Goal: Task Accomplishment & Management: Use online tool/utility

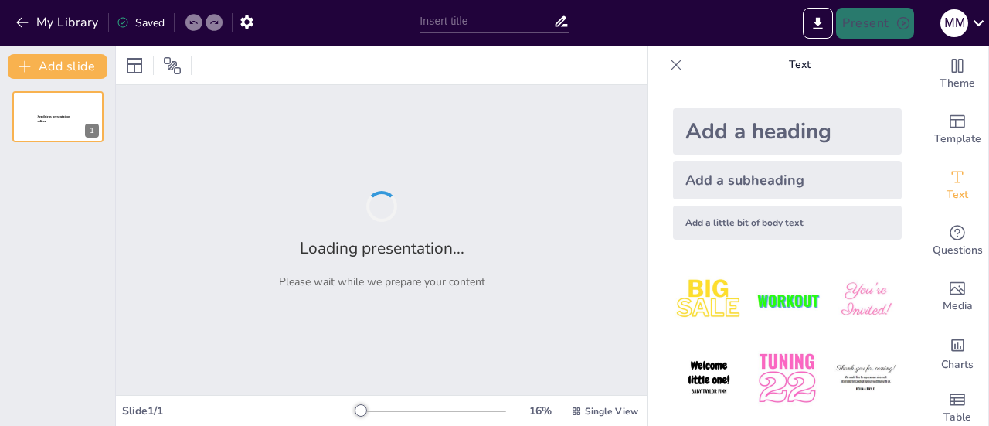
type input "Desarrollo de Mecanismos de Reparación Emocional: La Propuesta de [PERSON_NAME]"
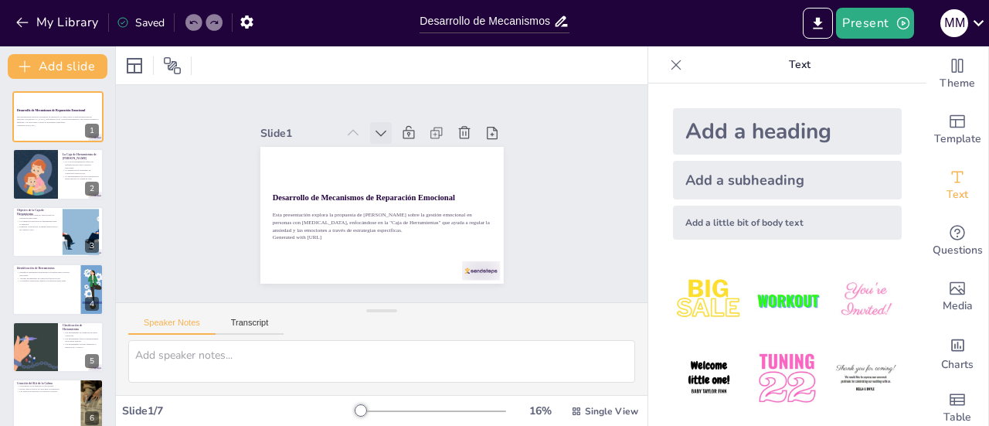
click at [373, 127] on icon at bounding box center [380, 132] width 15 height 15
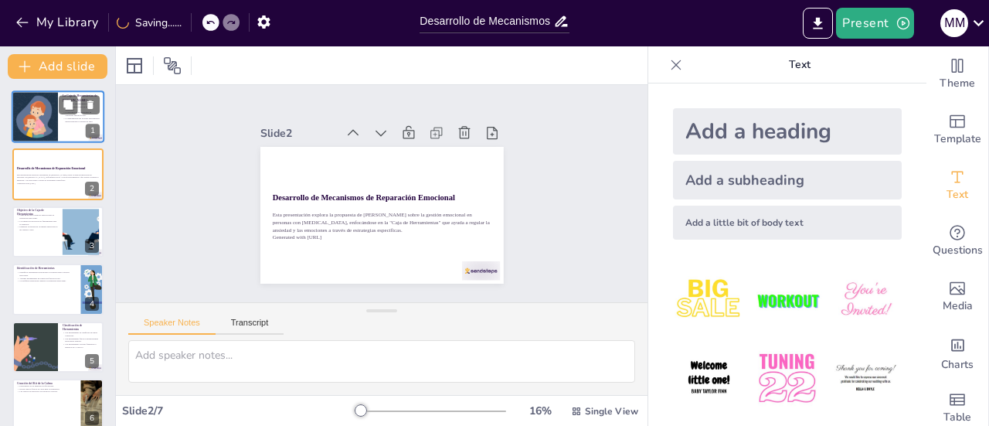
click at [49, 107] on div at bounding box center [35, 116] width 124 height 53
type textarea "Este enfoque práctico permite a las personas autistas identificar y aplicar est…"
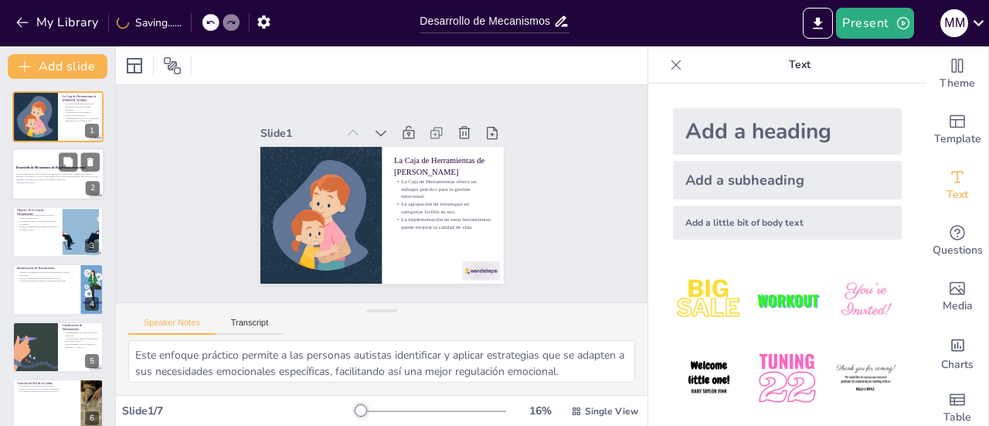
click at [49, 185] on div "Esta presentación explora la propuesta de Tony Attwood sobre la gestión emocion…" at bounding box center [57, 178] width 83 height 13
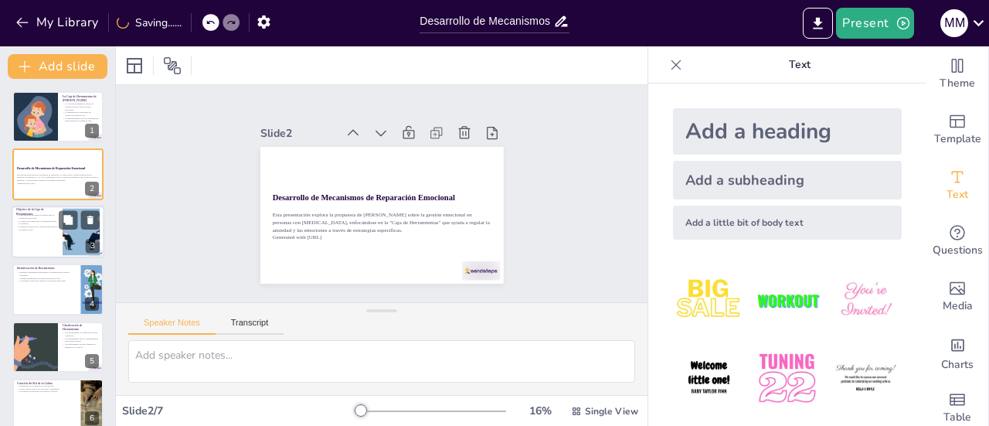
click at [36, 237] on div at bounding box center [58, 232] width 93 height 53
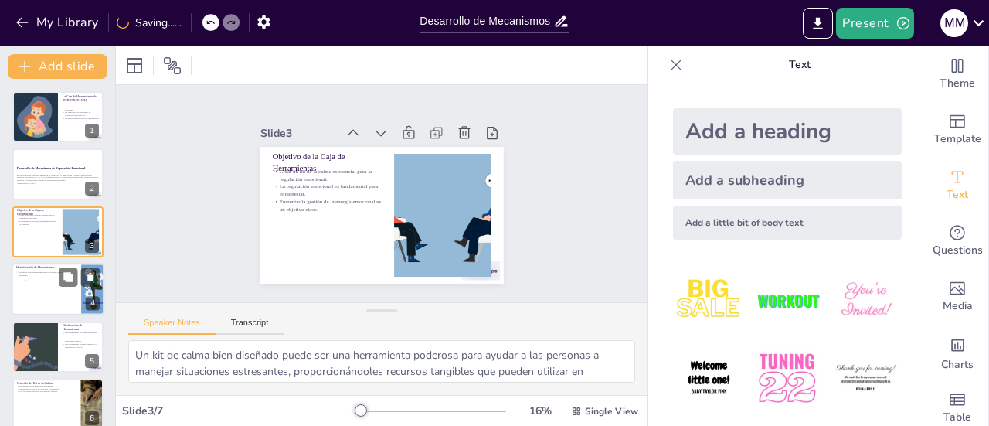
click at [49, 287] on div at bounding box center [58, 289] width 93 height 53
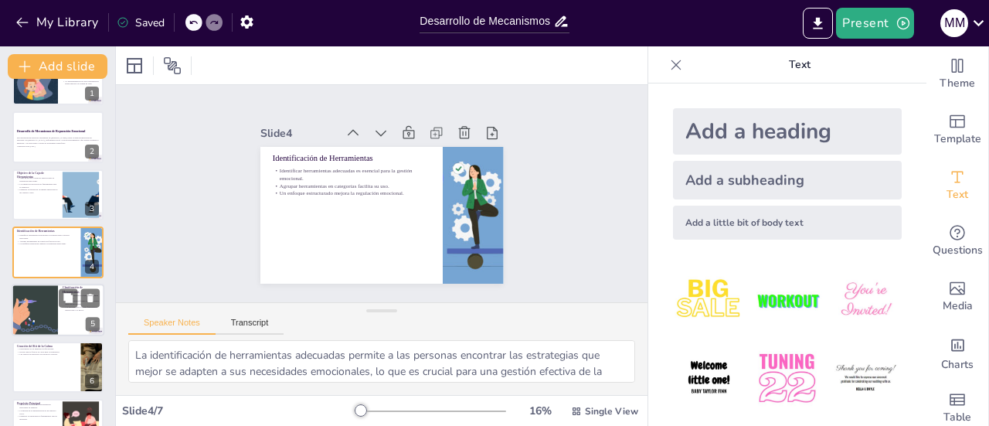
click at [32, 310] on div at bounding box center [35, 310] width 124 height 53
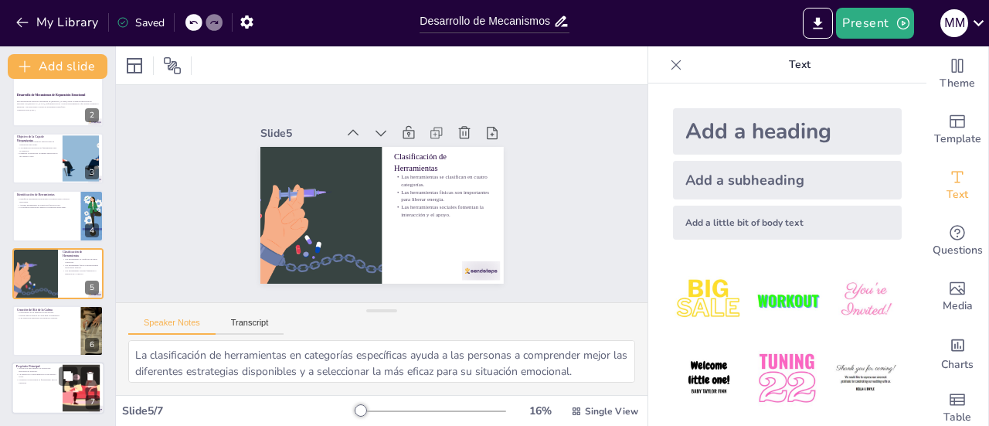
click at [37, 385] on div at bounding box center [58, 388] width 93 height 53
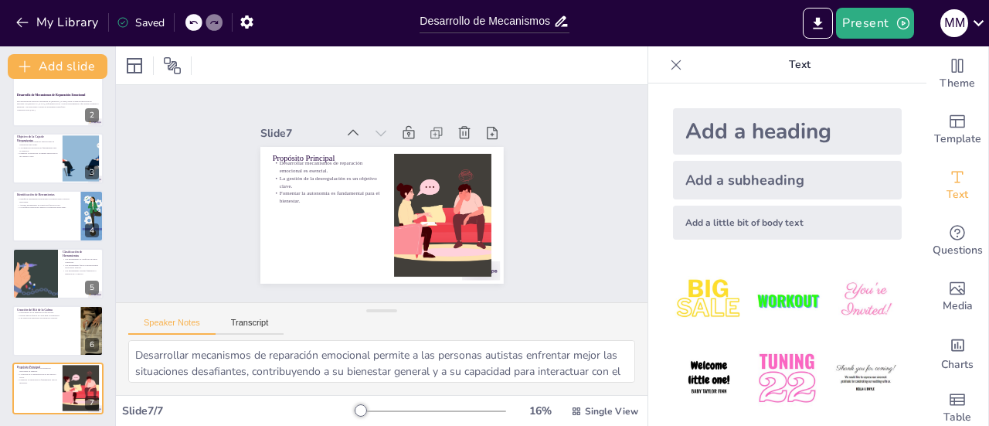
click at [741, 127] on div "Add a heading" at bounding box center [787, 131] width 229 height 46
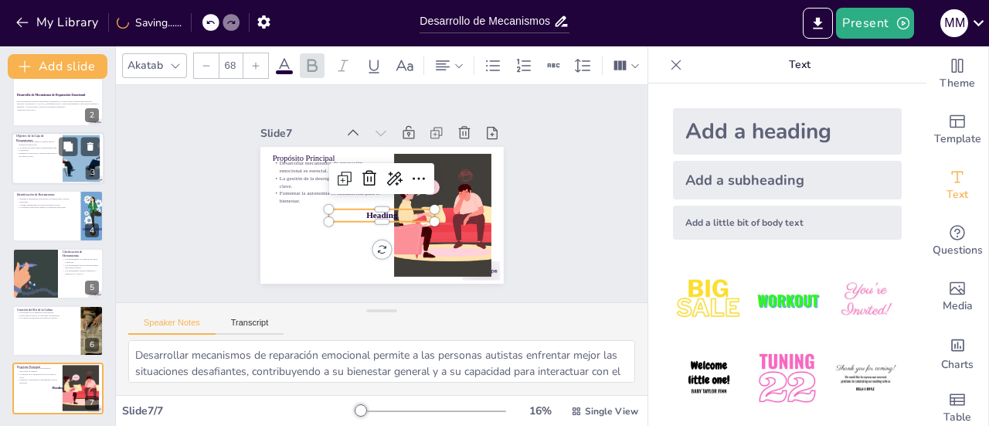
scroll to position [0, 0]
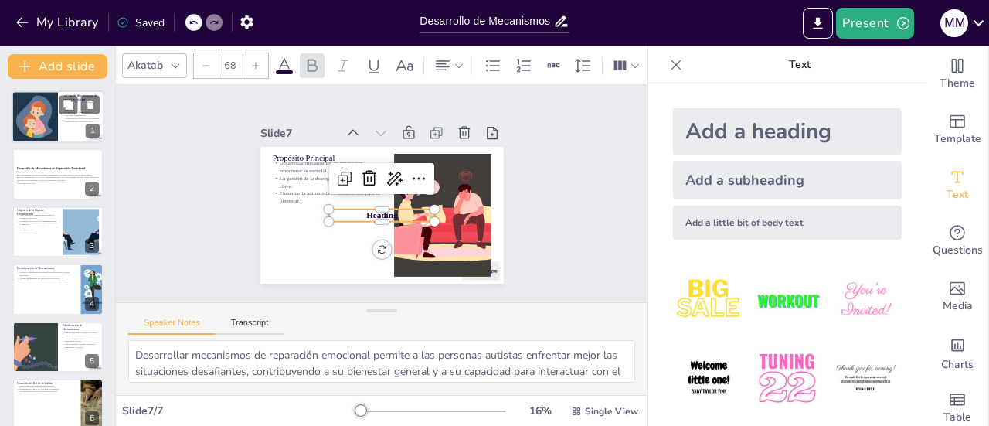
click at [52, 110] on div at bounding box center [35, 116] width 124 height 53
type textarea "Este enfoque práctico permite a las personas autistas identificar y aplicar est…"
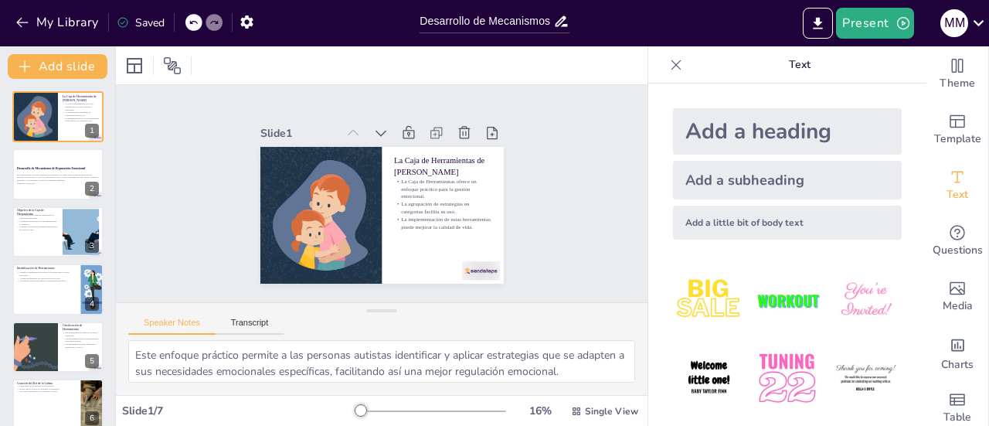
click at [759, 138] on div "Add a heading" at bounding box center [787, 131] width 229 height 46
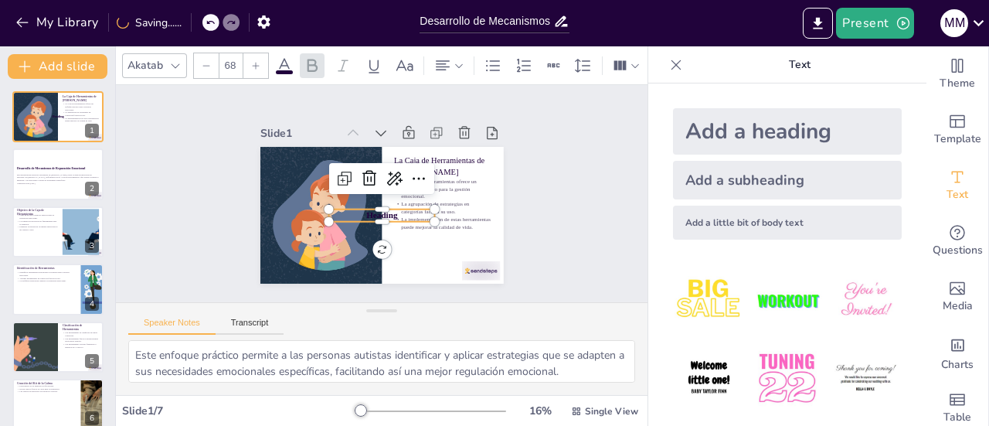
click at [756, 185] on div "Add a subheading" at bounding box center [787, 180] width 229 height 39
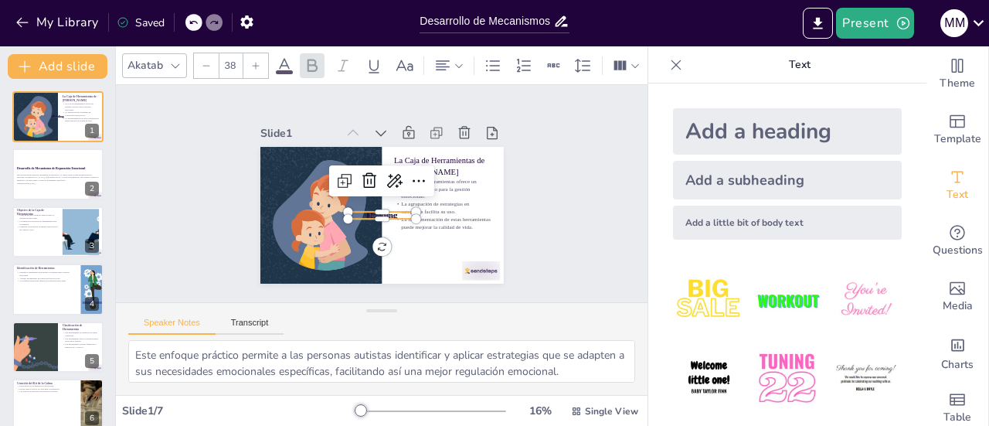
click at [765, 230] on div "Add a little bit of body text" at bounding box center [787, 223] width 229 height 34
click at [702, 130] on div "Add a heading" at bounding box center [787, 131] width 229 height 46
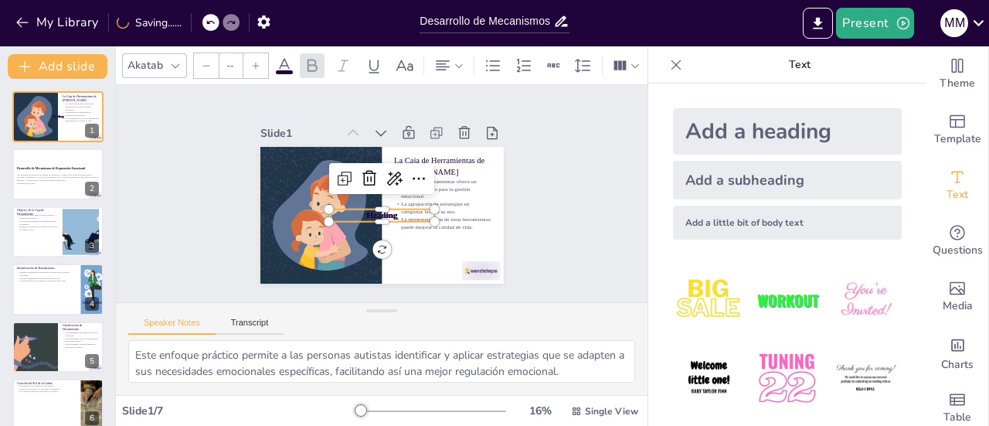
type input "68"
click at [680, 297] on img at bounding box center [709, 300] width 72 height 72
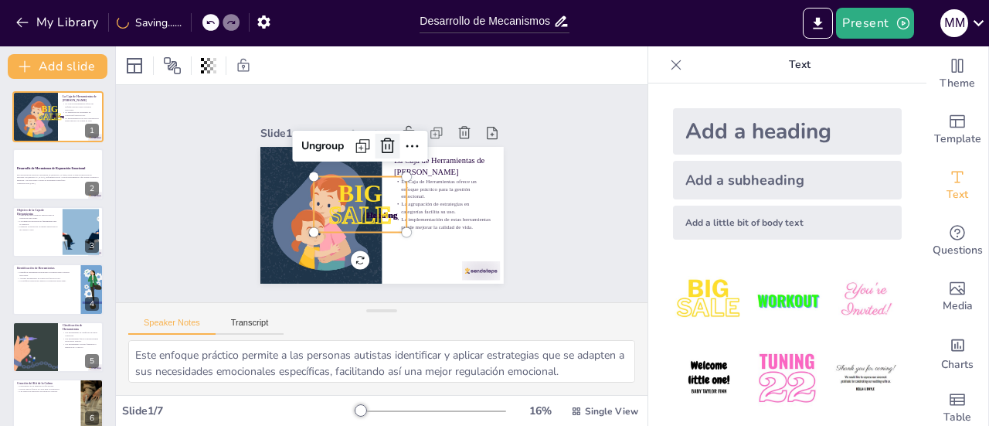
click at [379, 142] on icon at bounding box center [387, 146] width 19 height 19
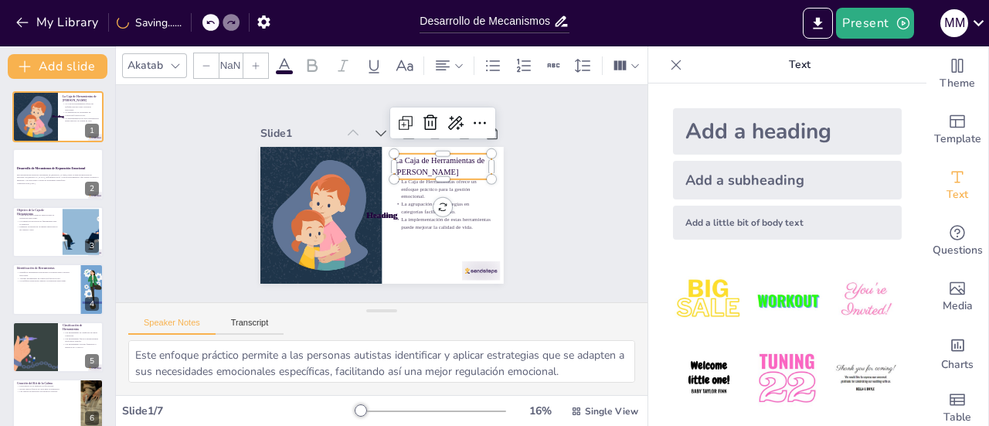
type input "48"
click at [394, 155] on p "La Caja de Herramientas de [PERSON_NAME]" at bounding box center [442, 166] width 97 height 22
click at [712, 299] on img at bounding box center [709, 300] width 72 height 72
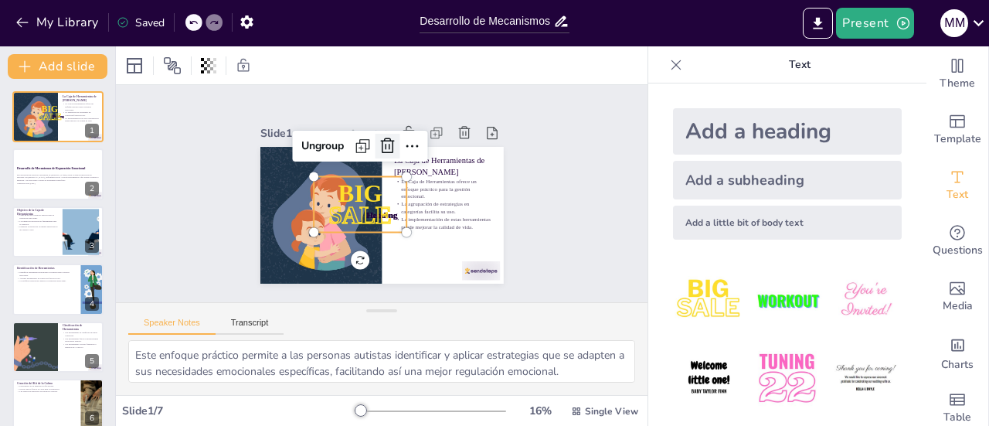
click at [378, 137] on icon at bounding box center [387, 146] width 19 height 19
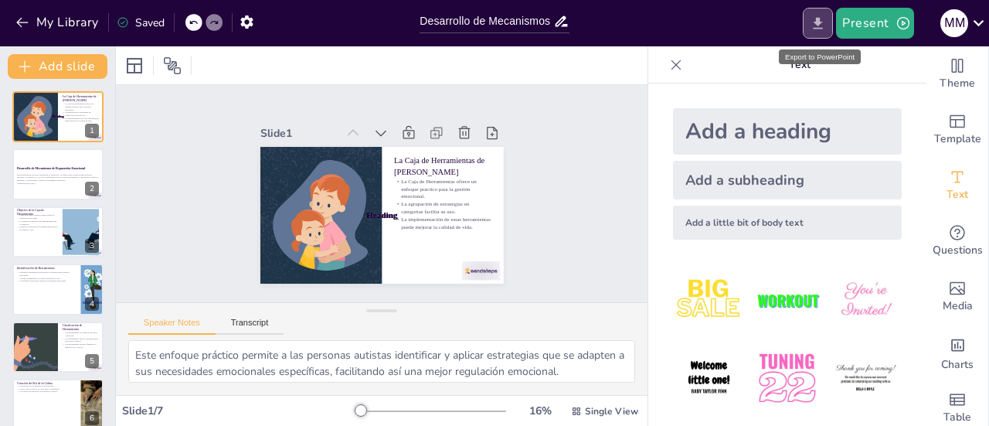
click at [821, 22] on icon "Export to PowerPoint" at bounding box center [818, 23] width 9 height 12
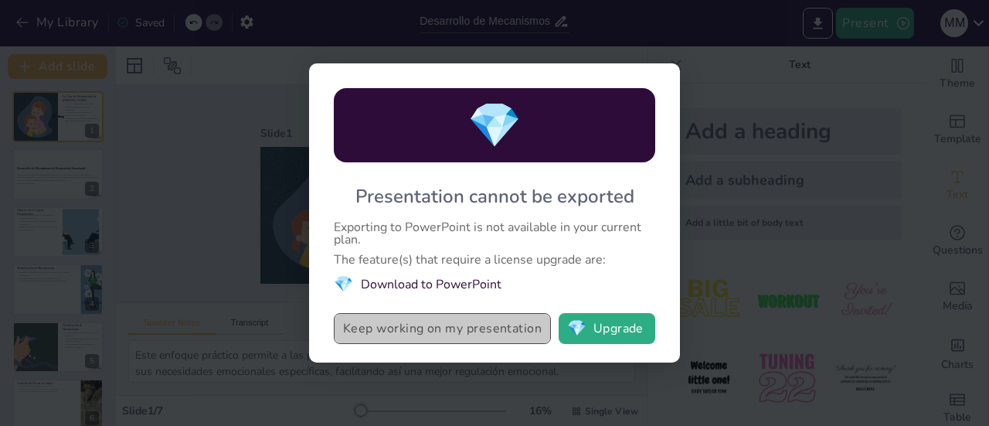
click at [464, 328] on button "Keep working on my presentation" at bounding box center [442, 328] width 217 height 31
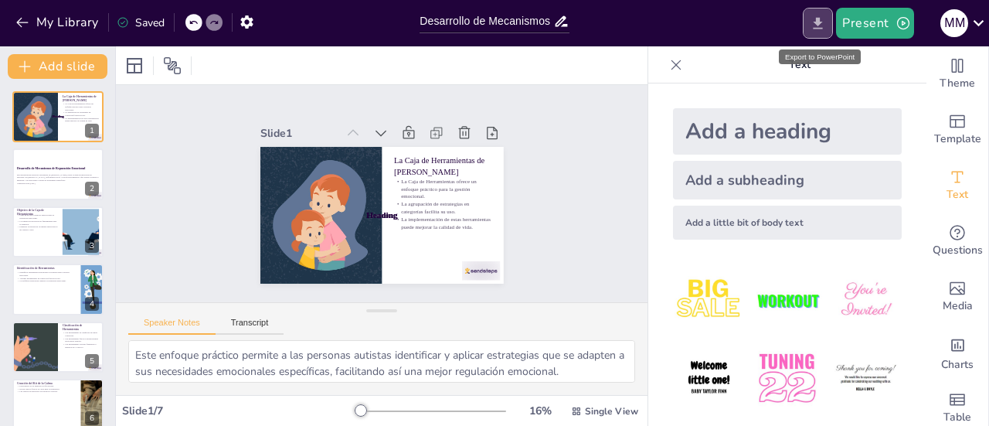
click at [818, 35] on button "Export to PowerPoint" at bounding box center [818, 23] width 30 height 31
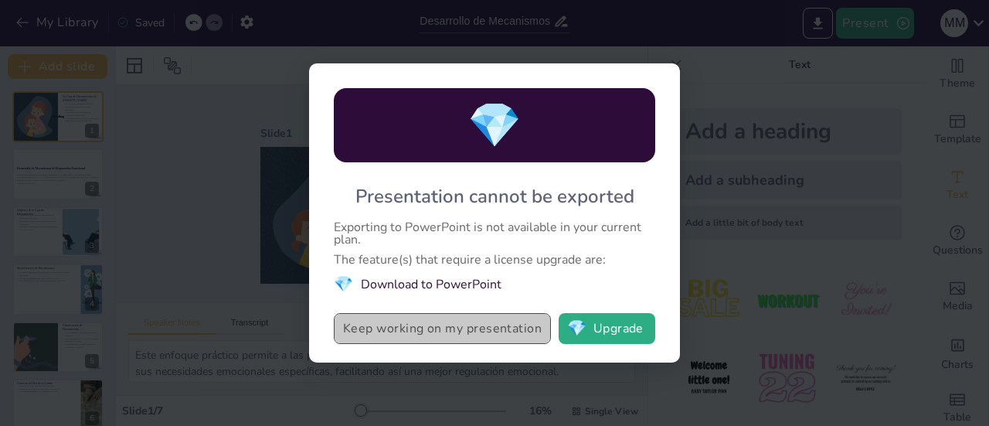
click at [503, 328] on button "Keep working on my presentation" at bounding box center [442, 328] width 217 height 31
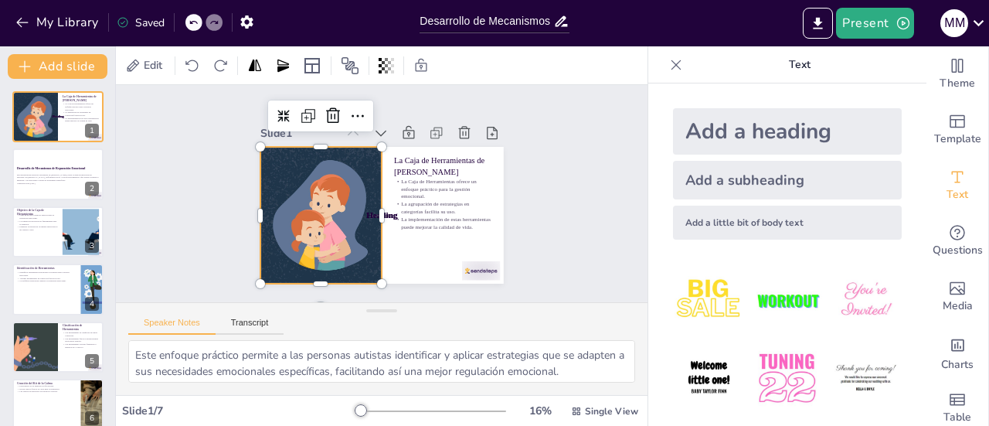
click at [312, 209] on div at bounding box center [320, 215] width 323 height 137
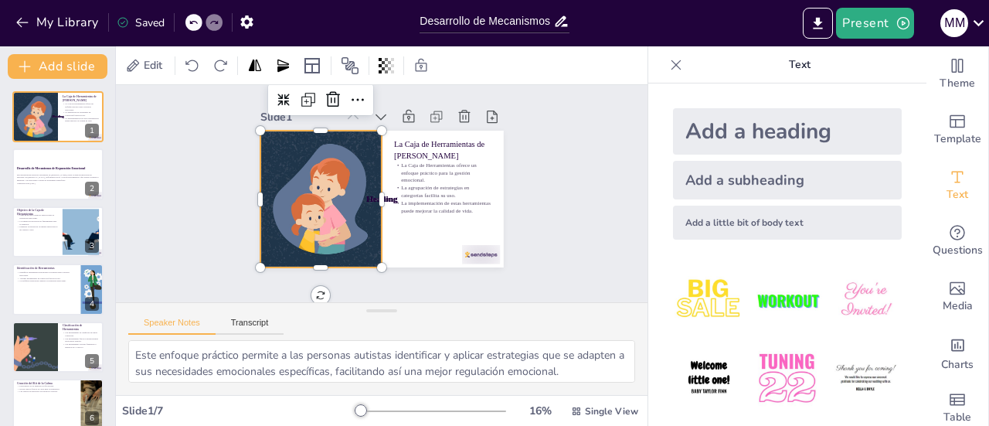
scroll to position [24, 0]
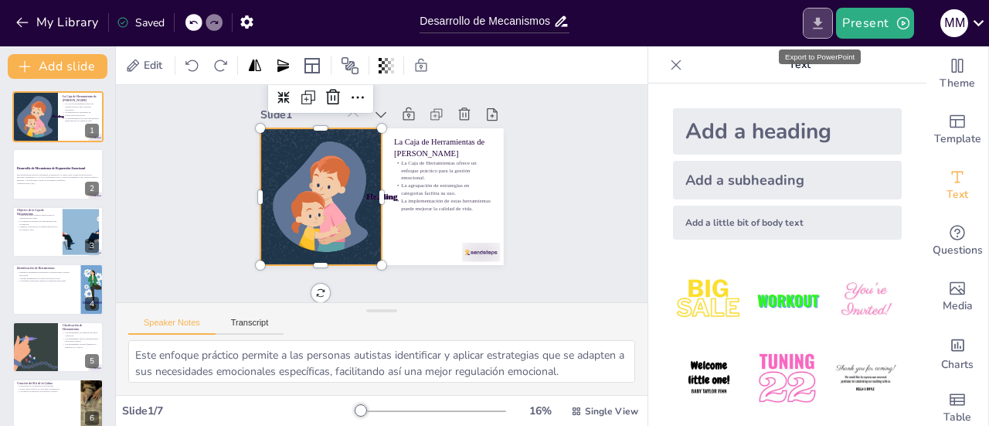
click at [831, 25] on button "Export to PowerPoint" at bounding box center [818, 23] width 30 height 31
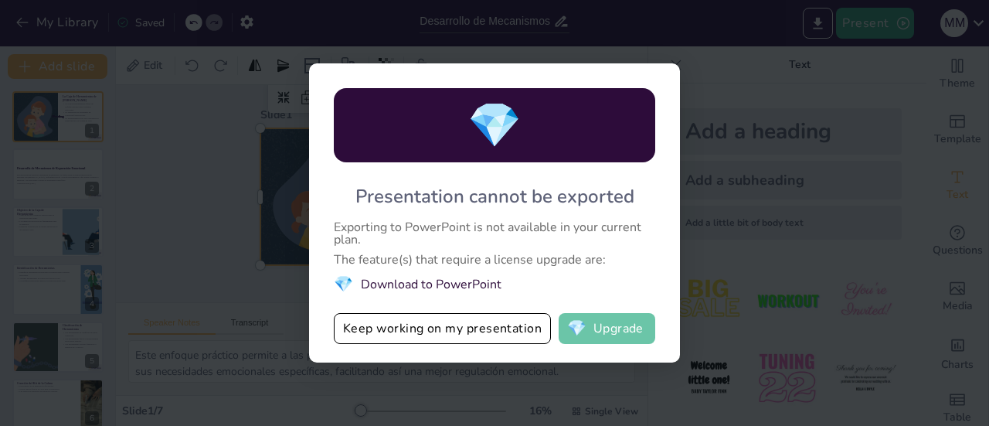
click at [608, 329] on button "💎 Upgrade" at bounding box center [607, 328] width 97 height 31
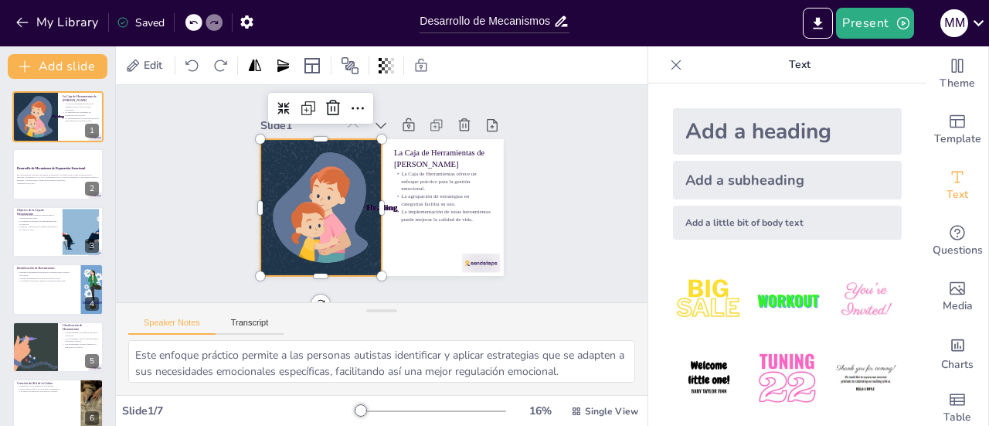
scroll to position [0, 0]
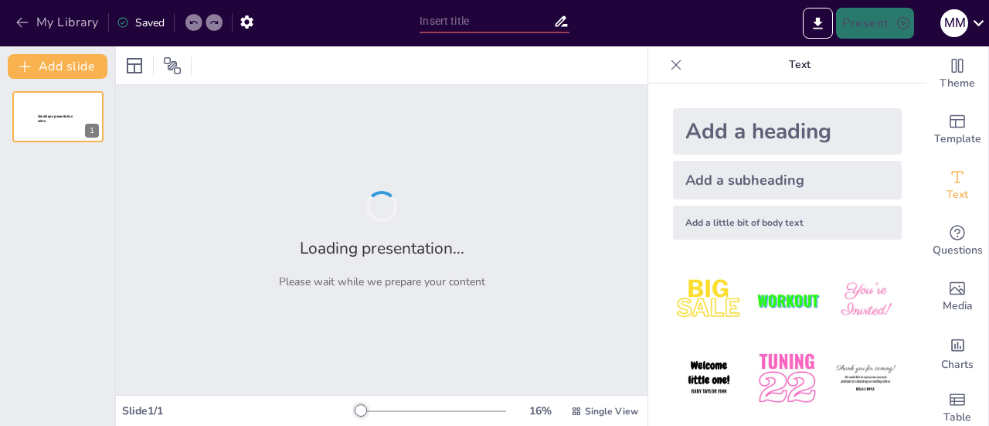
type input "Desarrollo de Mecanismos de Reparación Emocional: La Propuesta de [PERSON_NAME]"
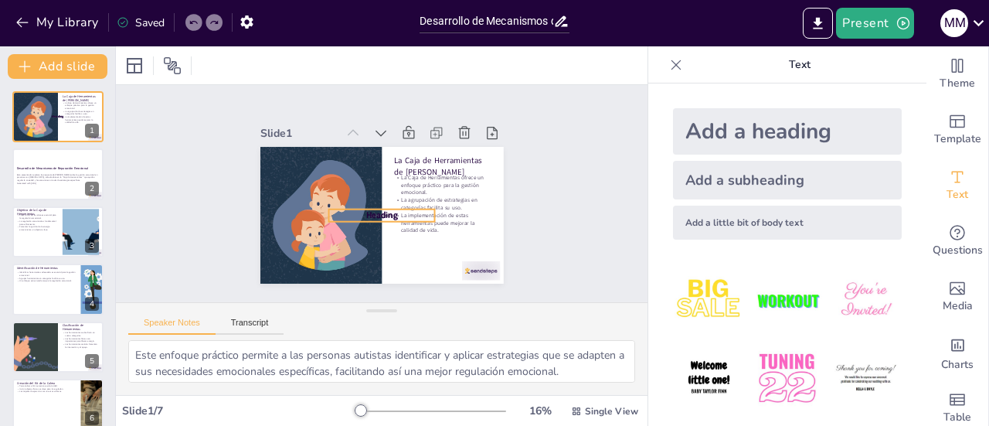
click at [372, 211] on span "Heading" at bounding box center [361, 200] width 21 height 34
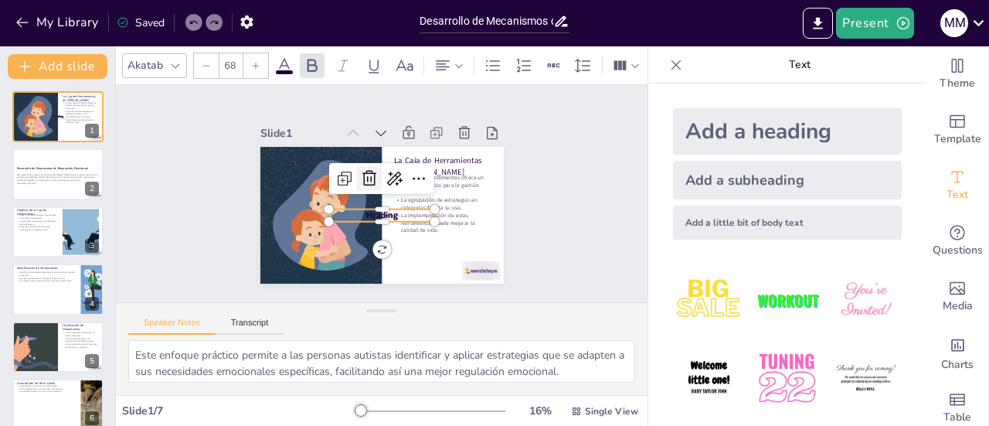
click at [369, 170] on icon at bounding box center [382, 174] width 26 height 26
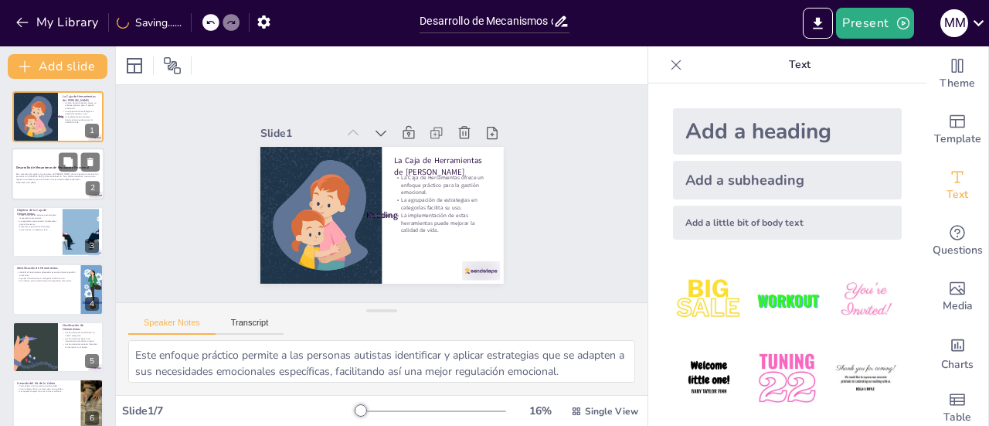
click at [53, 182] on p "Generated with [URL]" at bounding box center [57, 183] width 83 height 3
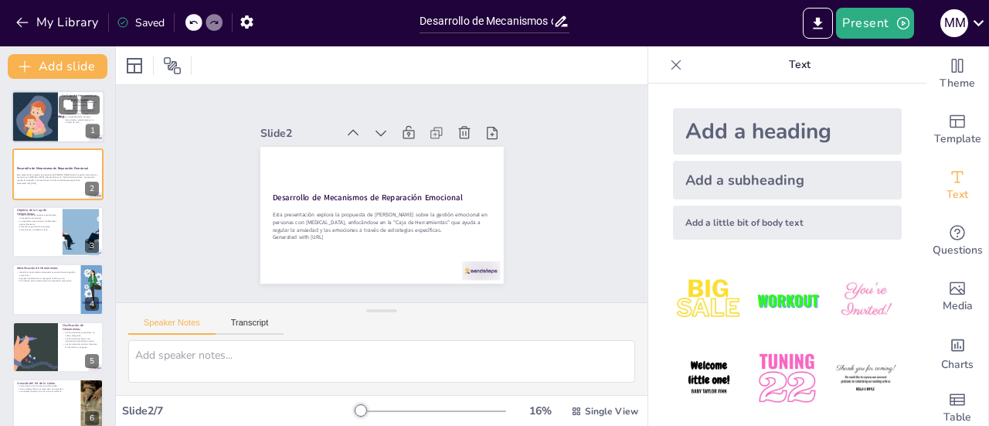
click at [51, 116] on p "Body text" at bounding box center [58, 117] width 26 height 2
type textarea "Este enfoque práctico permite a las personas autistas identificar y aplicar est…"
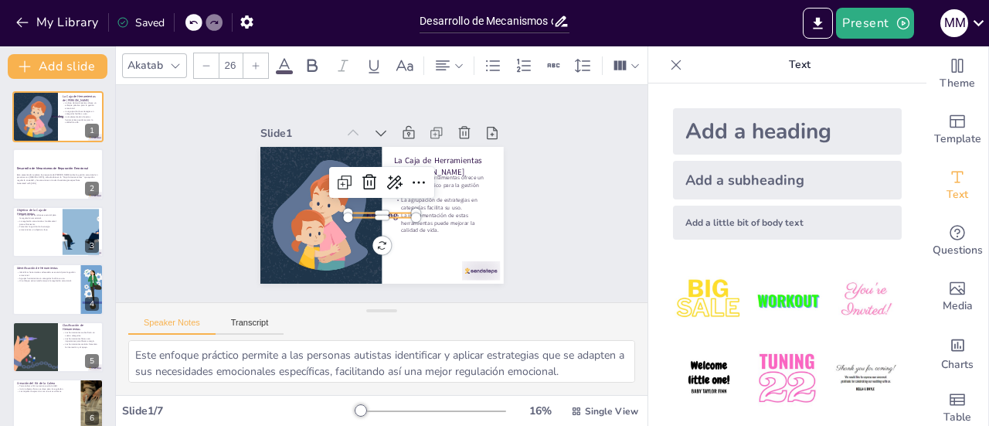
click at [367, 209] on span "Body text" at bounding box center [371, 212] width 14 height 11
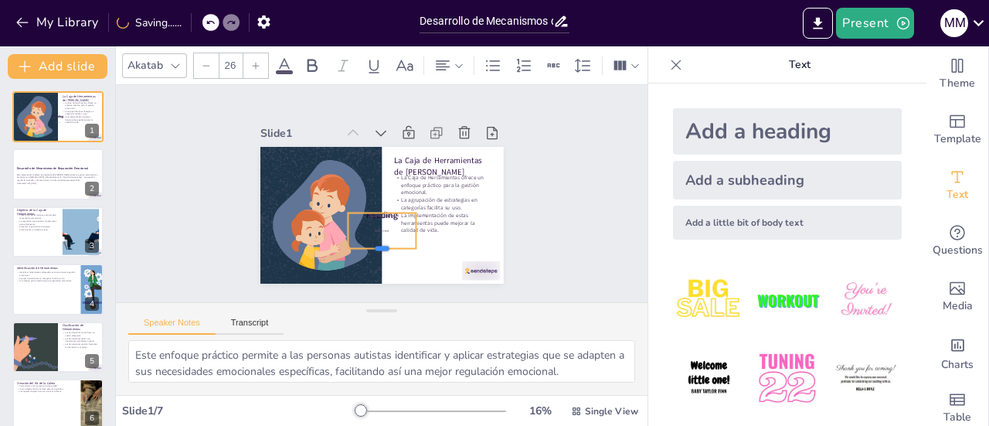
drag, startPoint x: 368, startPoint y: 212, endPoint x: 366, endPoint y: 243, distance: 30.9
click at [364, 243] on div at bounding box center [336, 234] width 55 height 59
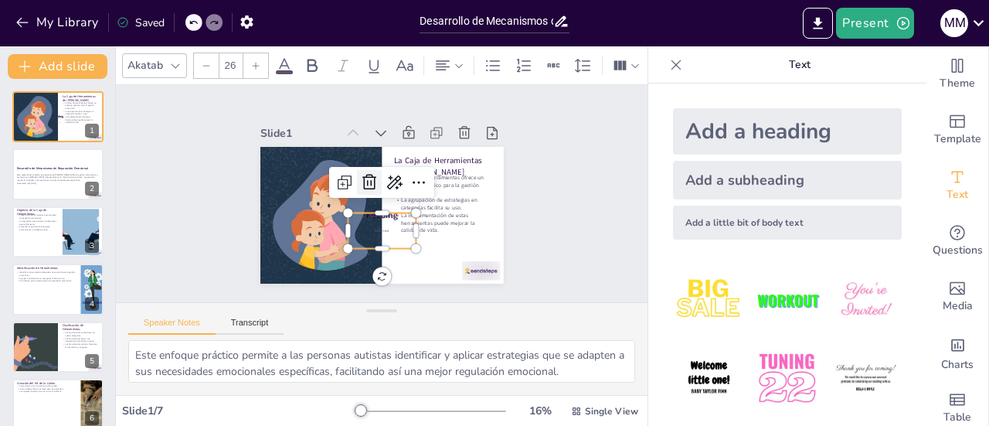
click at [365, 177] on icon at bounding box center [374, 178] width 18 height 19
click at [369, 209] on span "Subheading" at bounding box center [371, 212] width 25 height 19
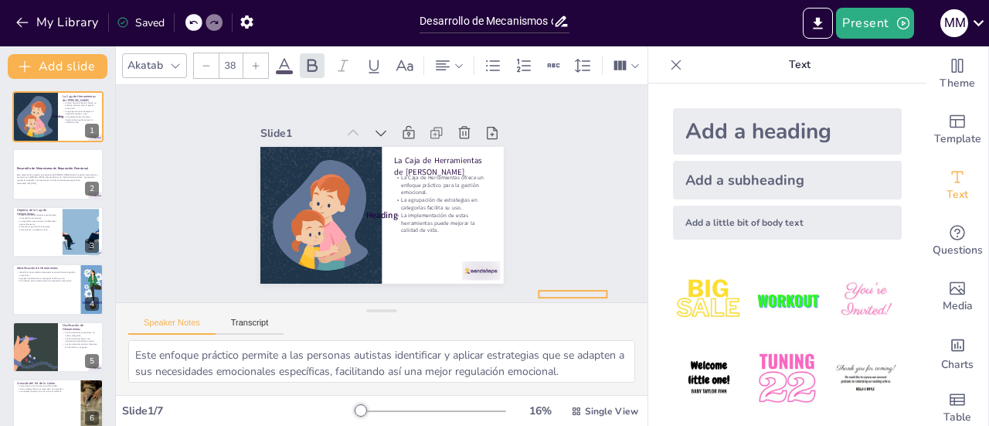
drag, startPoint x: 366, startPoint y: 211, endPoint x: 557, endPoint y: 290, distance: 206.5
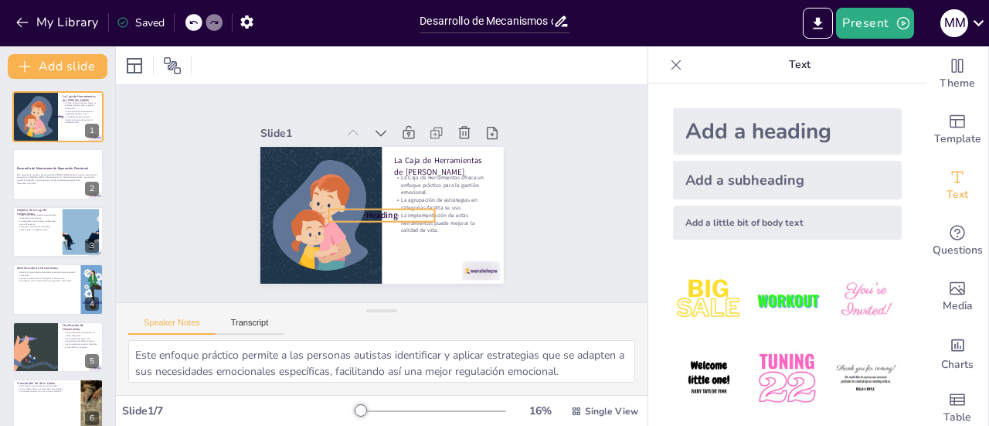
click at [365, 205] on span "Heading" at bounding box center [371, 212] width 33 height 26
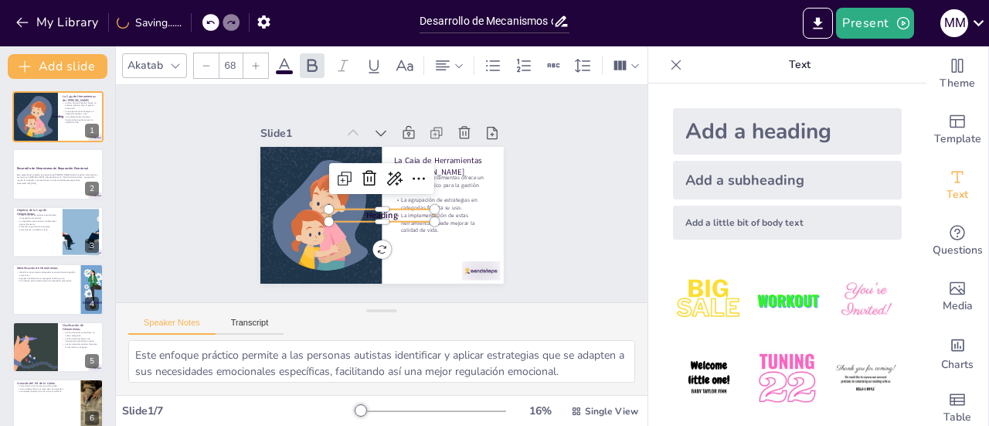
click at [388, 209] on p "Heading" at bounding box center [379, 214] width 107 height 23
click at [386, 209] on p "Heading" at bounding box center [379, 214] width 107 height 23
click at [386, 209] on p "Heading" at bounding box center [367, 178] width 87 height 80
click at [494, 232] on div "Slide 1 La Caja de Herramientas de [PERSON_NAME] La Caja de Herramientas ofrece…" at bounding box center [382, 193] width 298 height 375
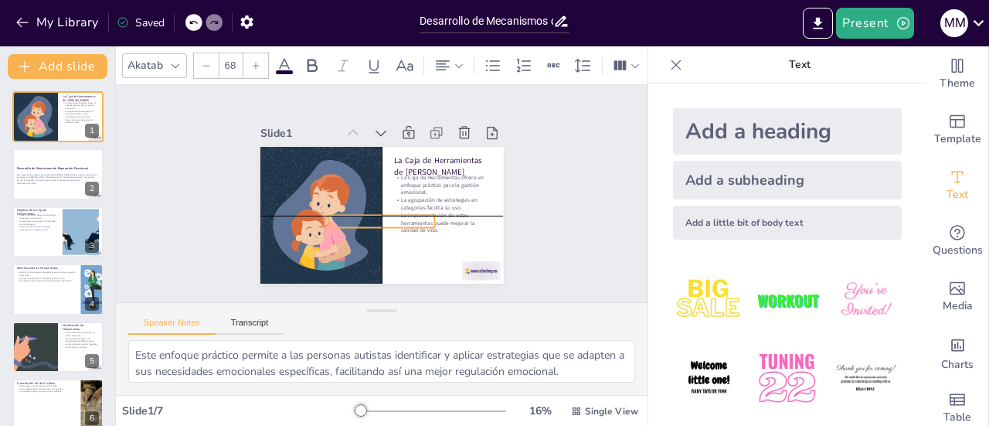
click at [362, 214] on p at bounding box center [370, 219] width 102 height 54
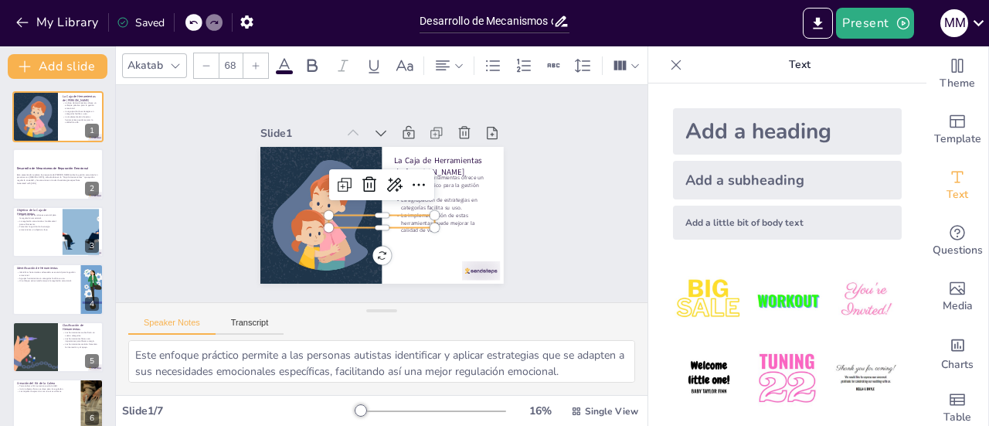
click at [360, 216] on p at bounding box center [373, 220] width 105 height 44
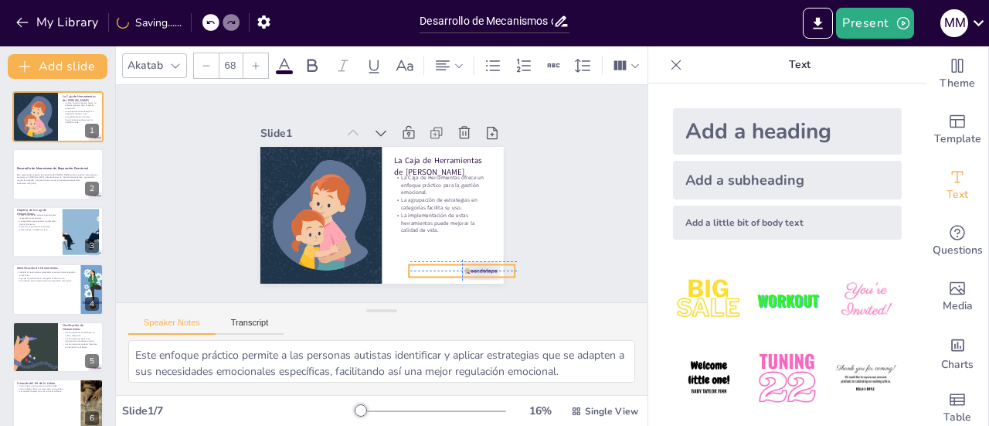
drag, startPoint x: 365, startPoint y: 213, endPoint x: 447, endPoint y: 257, distance: 93.0
click at [447, 186] on div "La Caja de Herramientas de [PERSON_NAME] La Caja de Herramientas ofrece un enfo…" at bounding box center [395, 148] width 231 height 75
click at [437, 232] on icon at bounding box center [444, 240] width 15 height 16
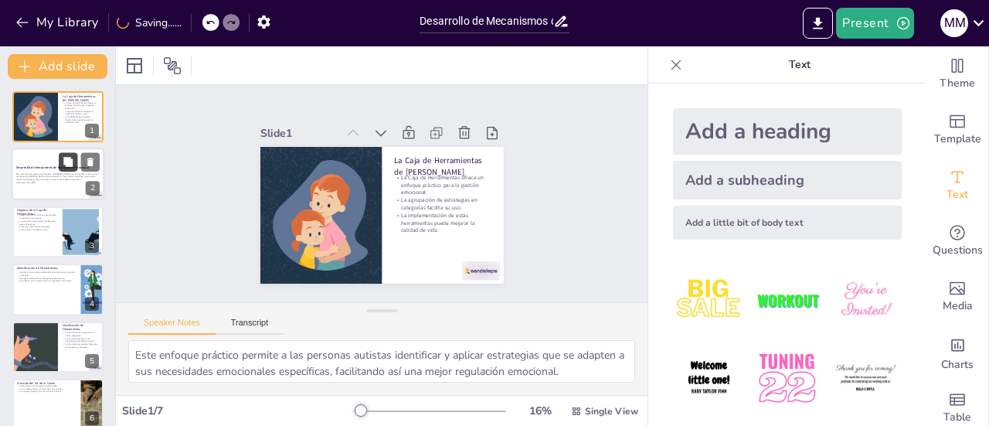
click at [72, 158] on icon at bounding box center [68, 162] width 11 height 11
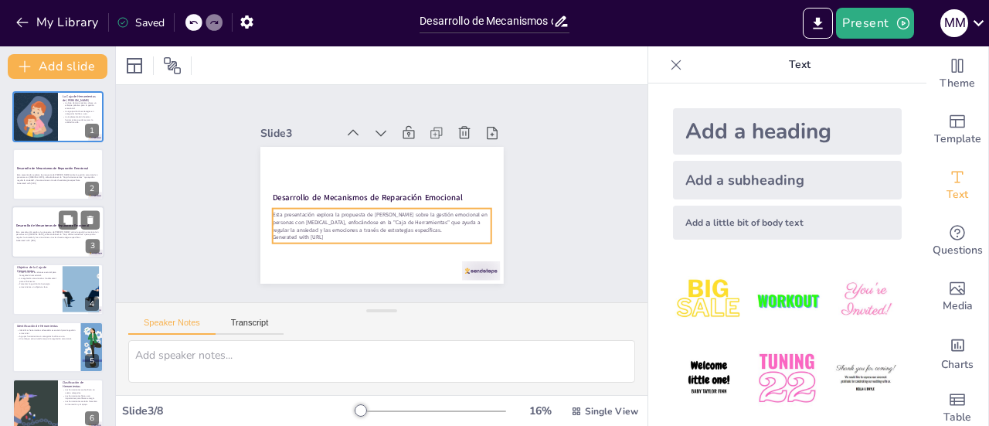
click at [74, 234] on p "Esta presentación explora la propuesta de [PERSON_NAME] sobre la gestión emocio…" at bounding box center [57, 234] width 83 height 8
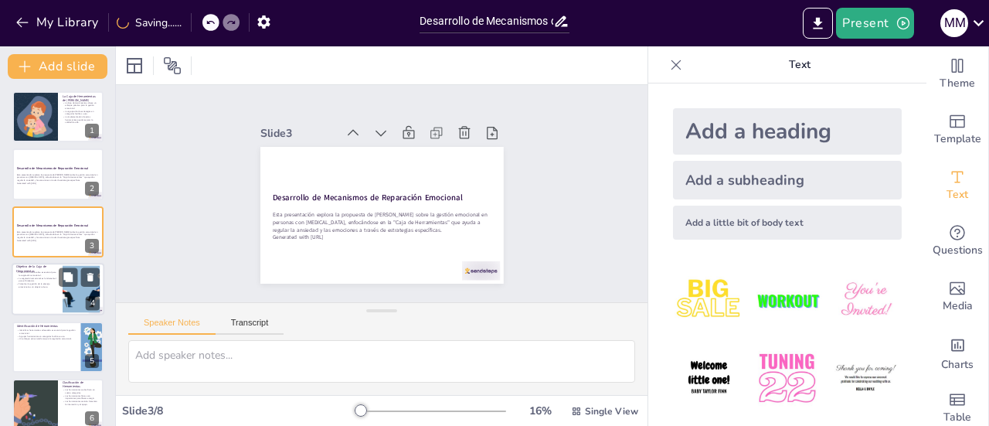
click at [73, 291] on div at bounding box center [80, 289] width 111 height 47
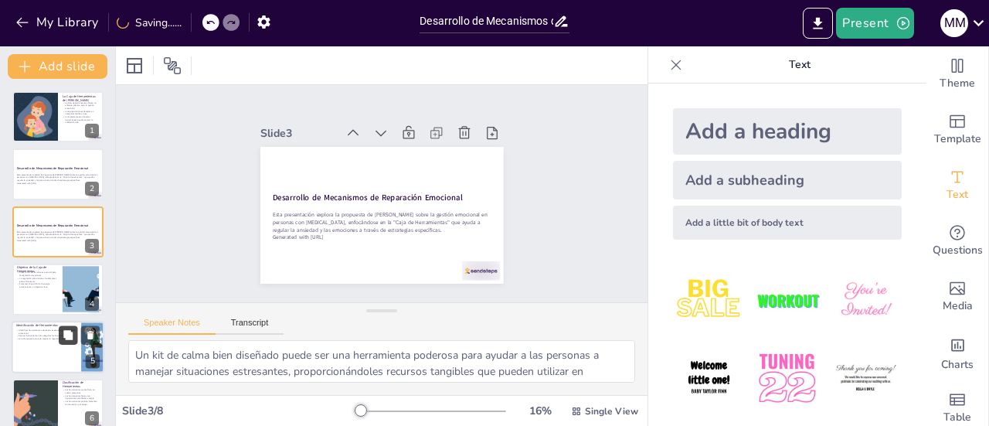
scroll to position [37, 0]
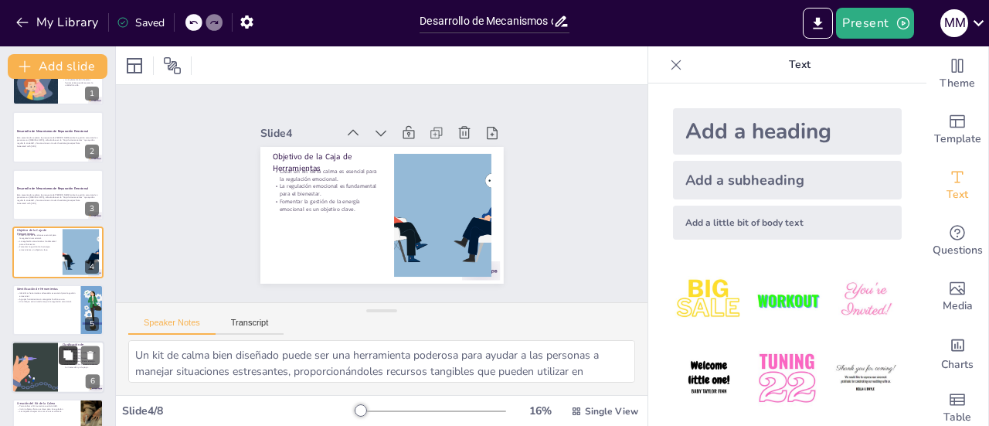
click at [71, 362] on button at bounding box center [68, 354] width 19 height 19
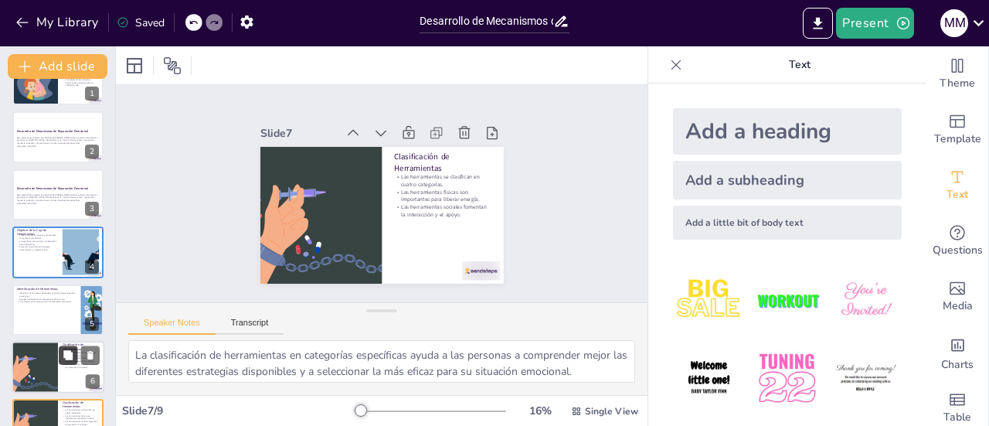
scroll to position [189, 0]
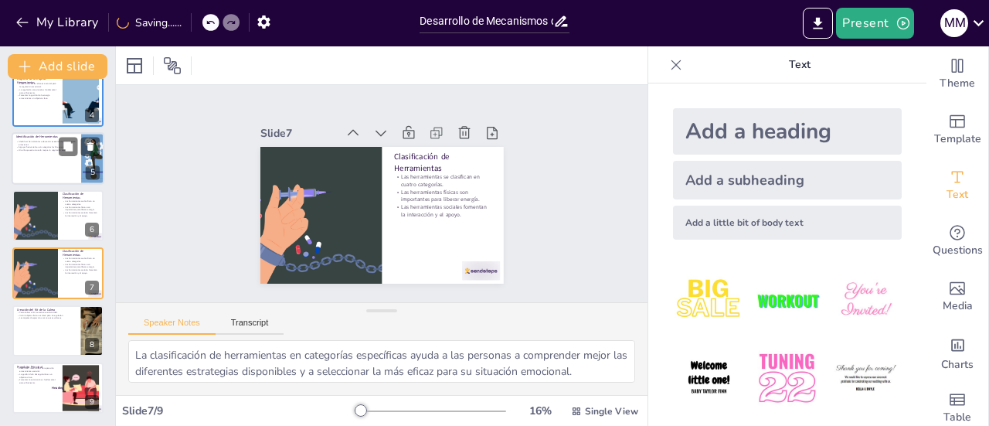
click at [48, 216] on div at bounding box center [35, 215] width 121 height 51
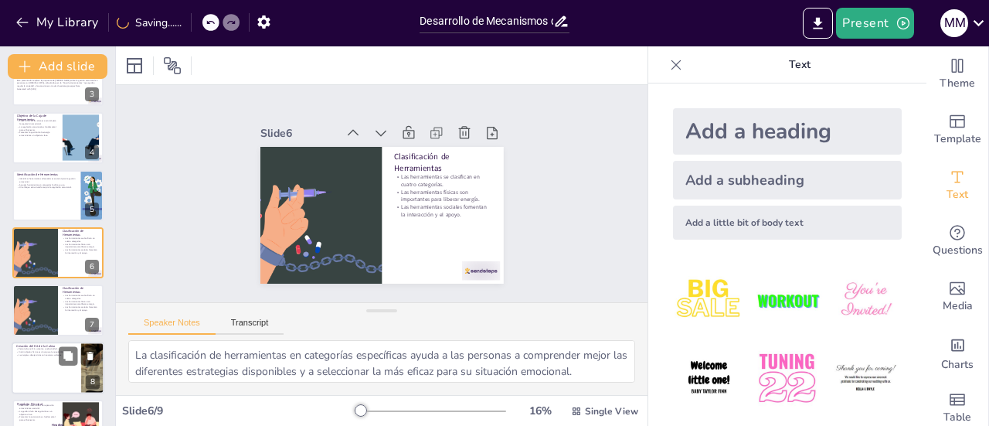
click at [32, 311] on div at bounding box center [35, 309] width 121 height 51
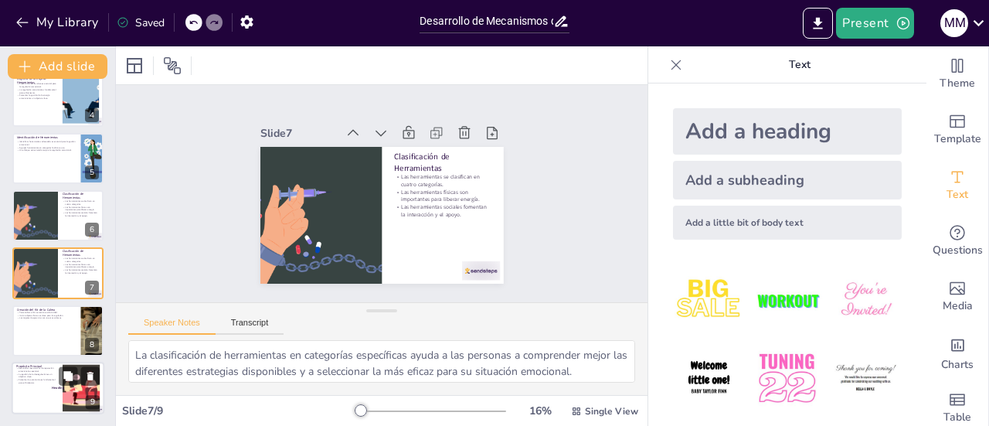
click at [43, 386] on div at bounding box center [58, 388] width 93 height 53
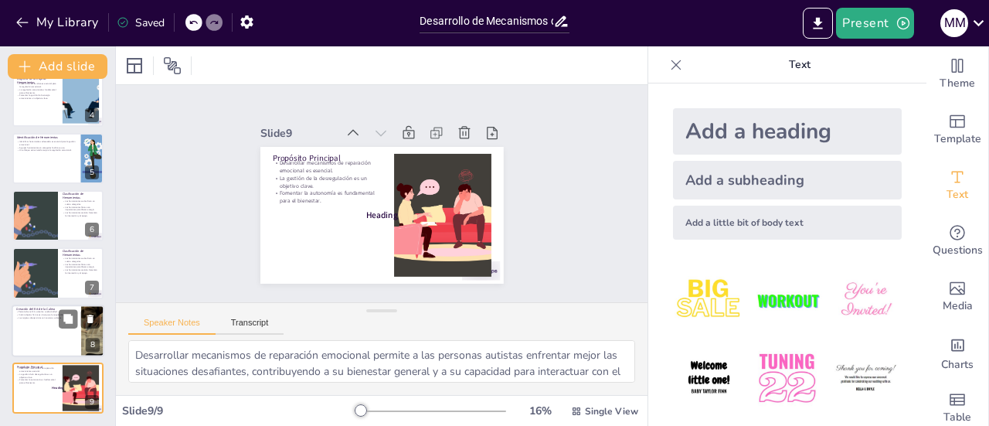
click at [42, 341] on div at bounding box center [58, 330] width 93 height 53
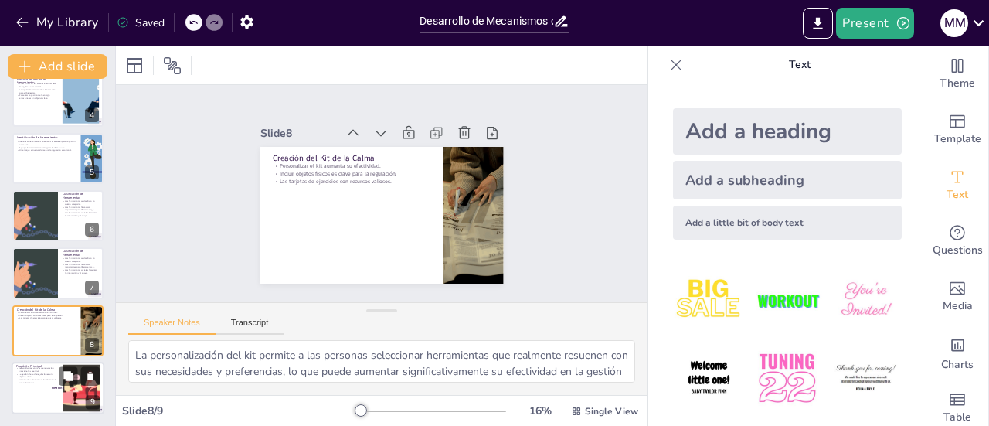
click at [58, 388] on span "Heading" at bounding box center [58, 388] width 12 height 5
type textarea "Desarrollar mecanismos de reparación emocional permite a las personas autistas …"
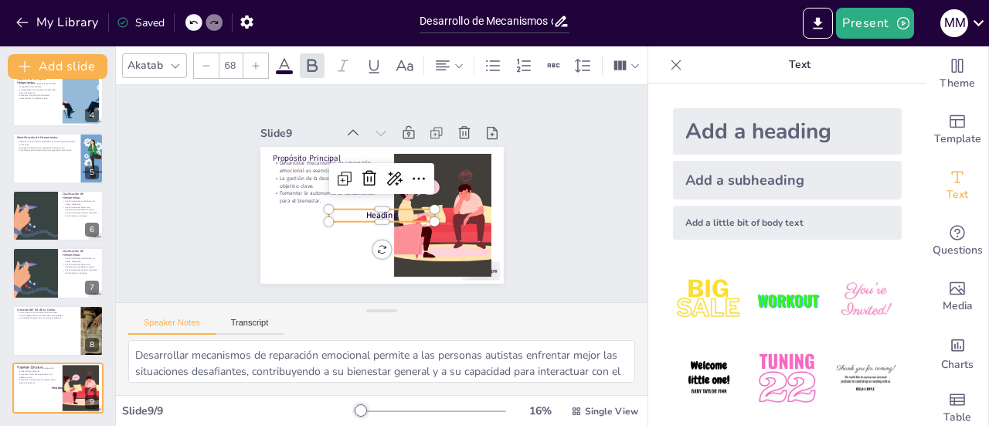
click at [361, 208] on span "Heading" at bounding box center [377, 215] width 33 height 18
click at [383, 206] on span "Heading" at bounding box center [377, 215] width 33 height 18
click at [380, 211] on span "Heading" at bounding box center [379, 215] width 32 height 15
click at [349, 214] on p "Heading" at bounding box center [379, 214] width 107 height 23
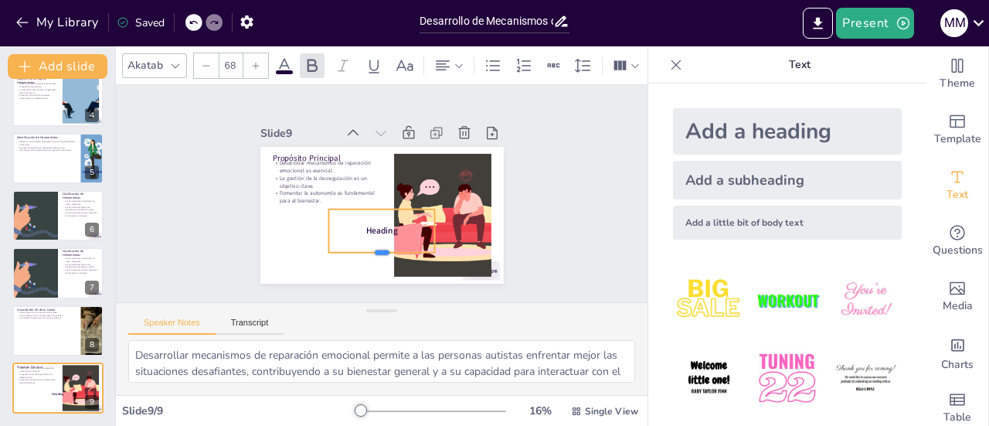
drag, startPoint x: 372, startPoint y: 216, endPoint x: 365, endPoint y: 233, distance: 19.1
click at [328, 246] on div at bounding box center [316, 200] width 23 height 107
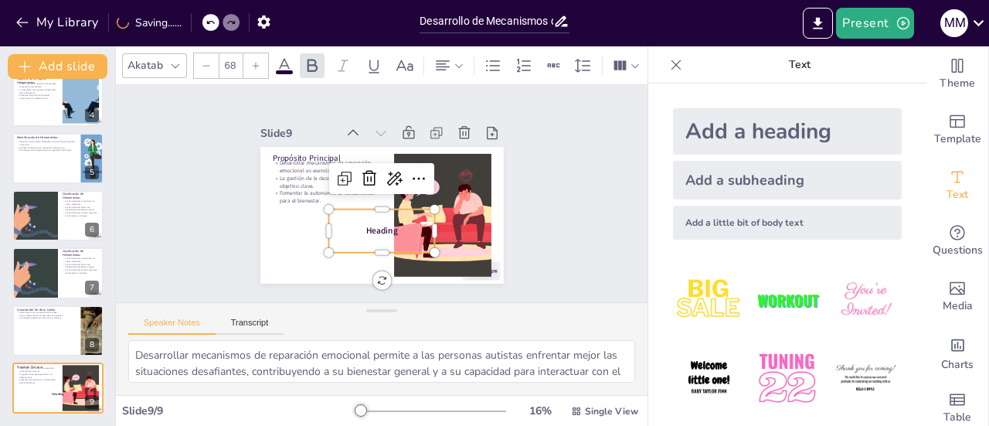
click at [388, 221] on p "Heading" at bounding box center [374, 230] width 107 height 34
click at [365, 226] on span "Heading" at bounding box center [352, 215] width 28 height 32
click at [354, 218] on span "Heading" at bounding box center [345, 201] width 18 height 33
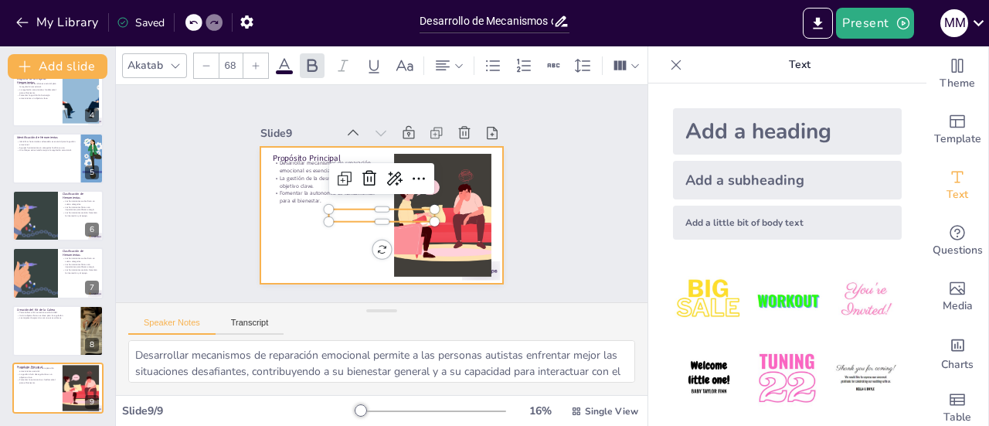
drag, startPoint x: 350, startPoint y: 205, endPoint x: 343, endPoint y: 212, distance: 9.8
click at [346, 226] on div "Propósito Principal Desarrollar mecanismos de reparación emocional es esencial.…" at bounding box center [375, 214] width 274 height 206
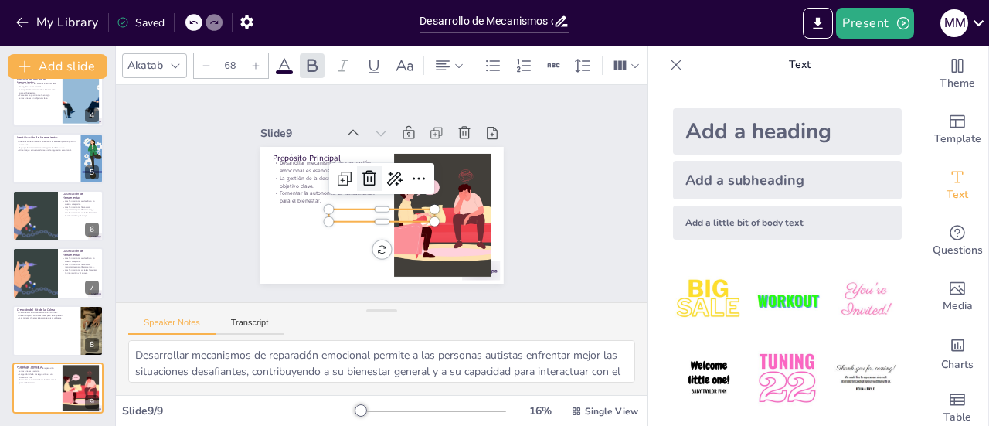
click at [362, 177] on icon at bounding box center [373, 176] width 22 height 22
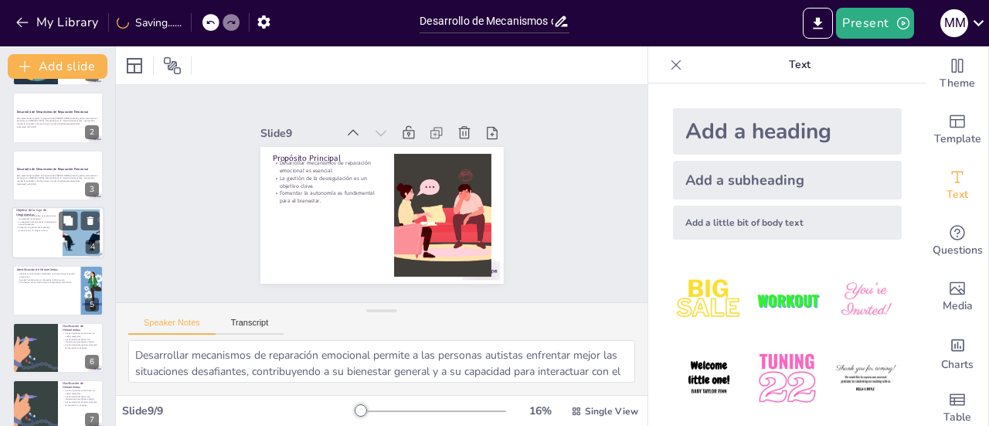
scroll to position [0, 0]
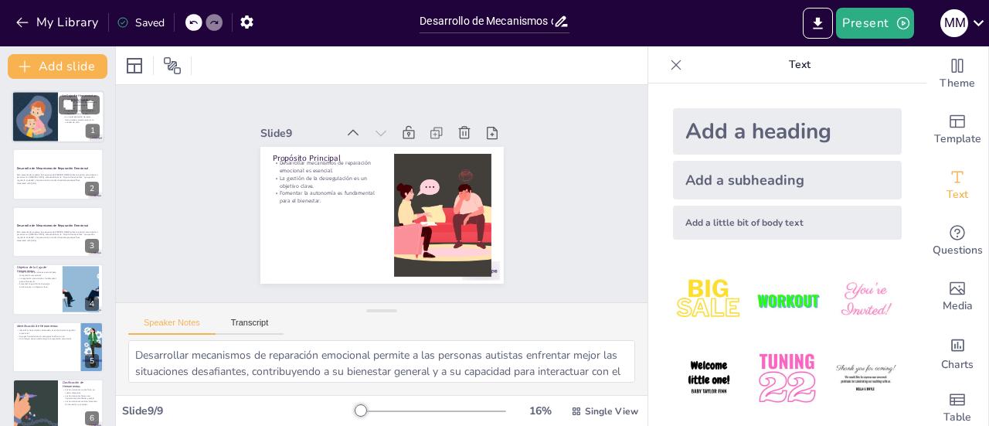
click at [39, 118] on div at bounding box center [35, 116] width 124 height 53
type textarea "Este enfoque práctico permite a las personas autistas identificar y aplicar est…"
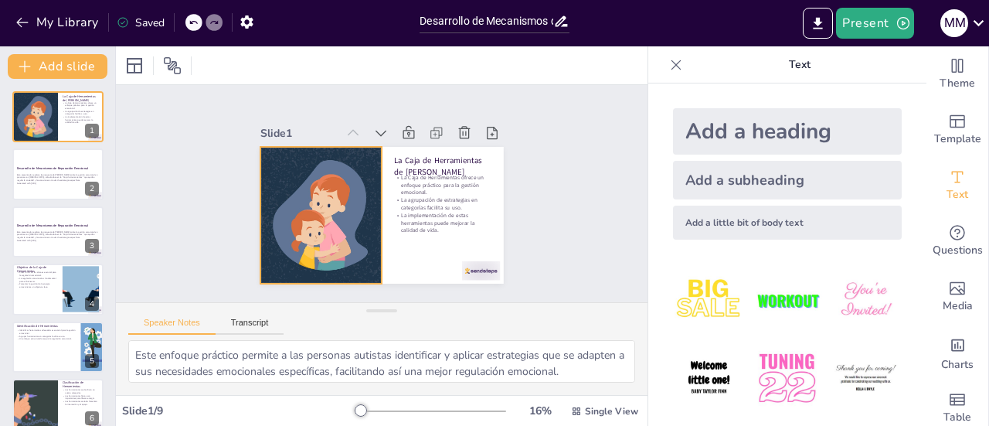
click at [308, 195] on div at bounding box center [317, 188] width 351 height 257
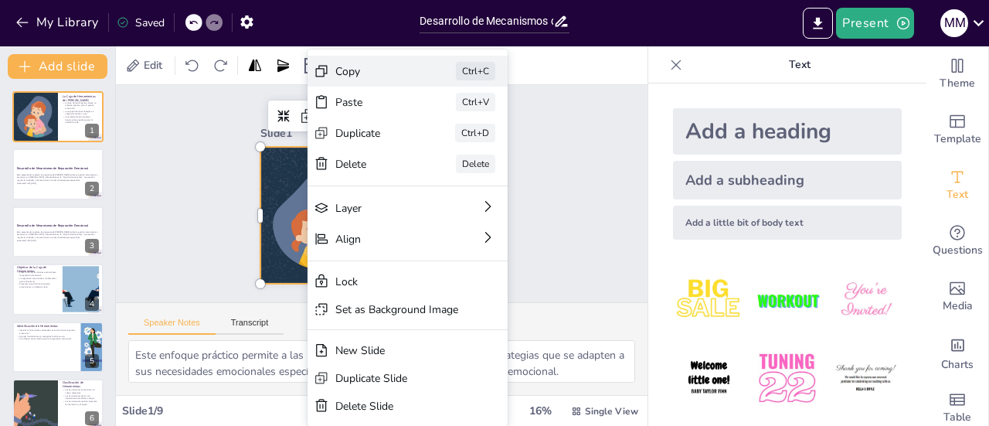
click at [457, 181] on div "Copy" at bounding box center [495, 203] width 76 height 45
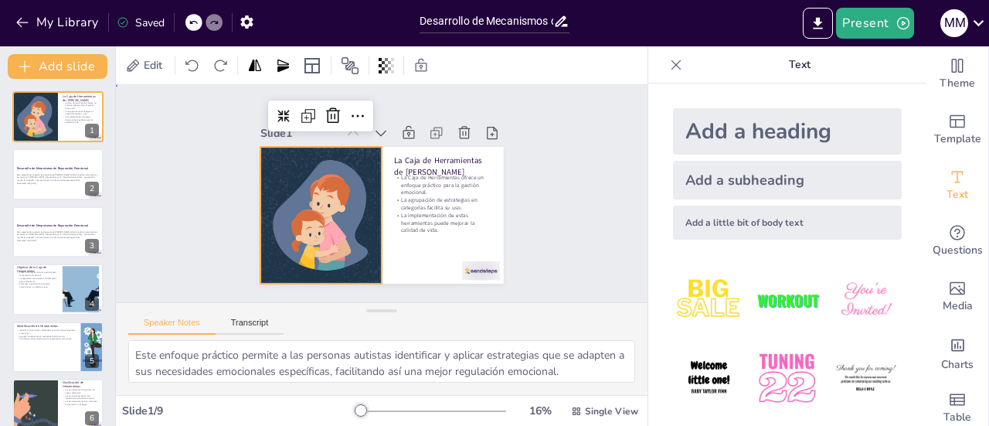
click at [490, 167] on div "Slide 1 La Caja de Herramientas de [PERSON_NAME] La Caja de Herramientas ofrece…" at bounding box center [381, 193] width 217 height 532
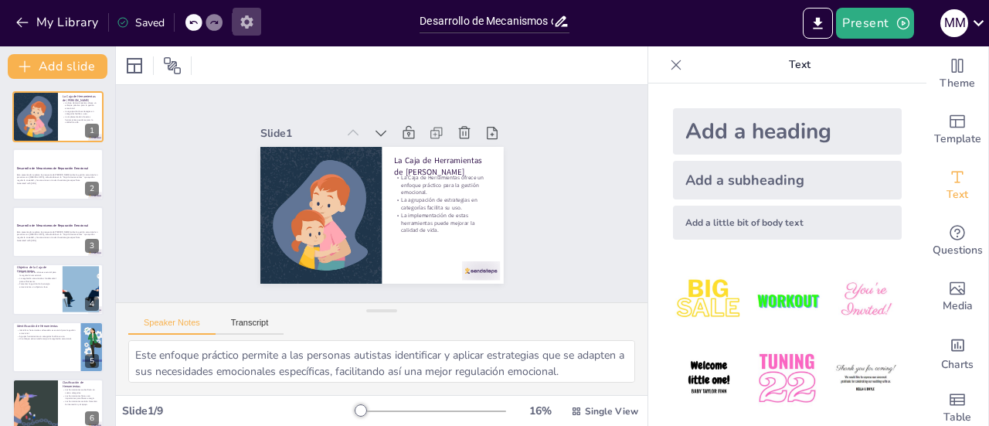
click at [246, 21] on icon "button" at bounding box center [247, 22] width 16 height 16
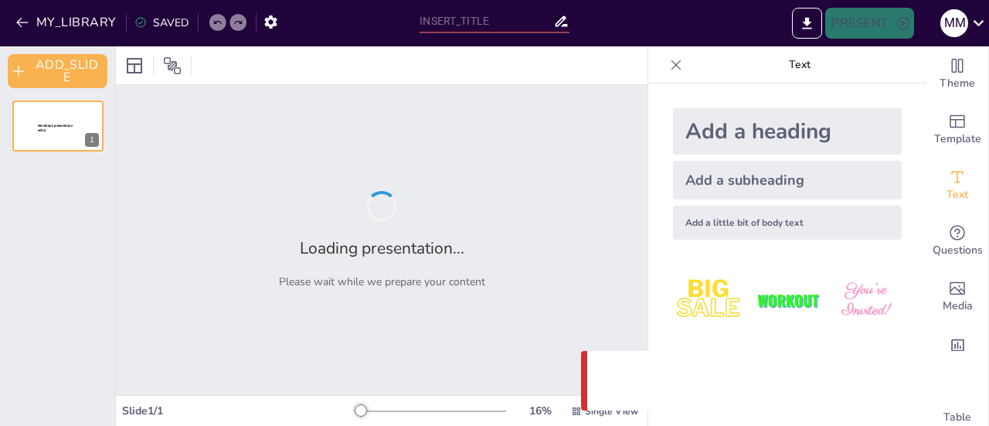
type input "Desarrollo de Mecanismos de Reparación Emocional: La Propuesta de [PERSON_NAME]"
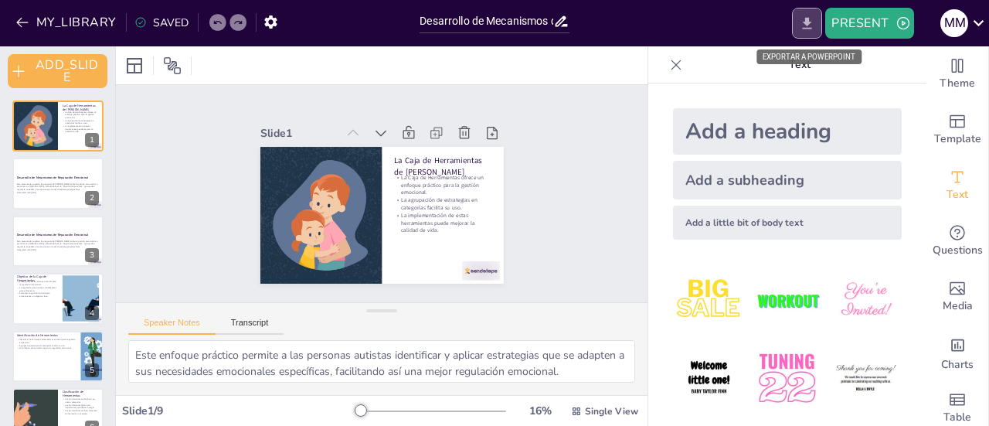
click at [807, 22] on icon "EXPORT_TO_POWERPOINT" at bounding box center [807, 23] width 9 height 12
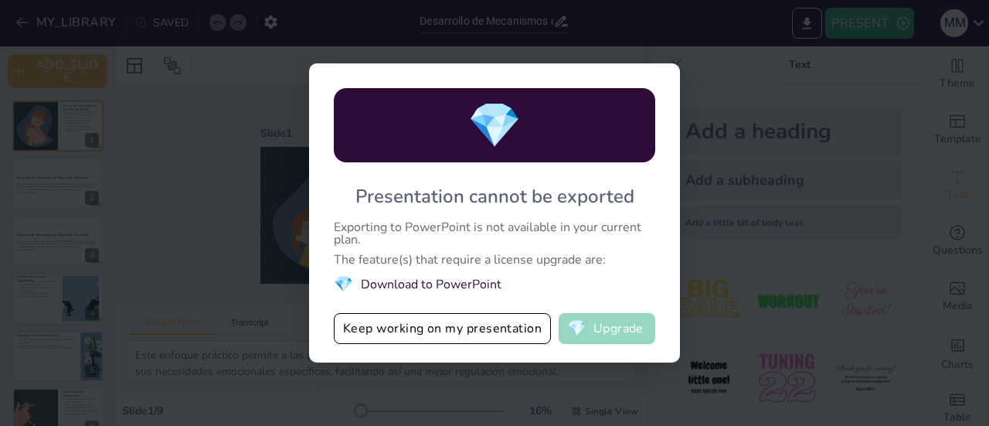
click at [620, 325] on button "💎 Upgrade" at bounding box center [607, 328] width 97 height 31
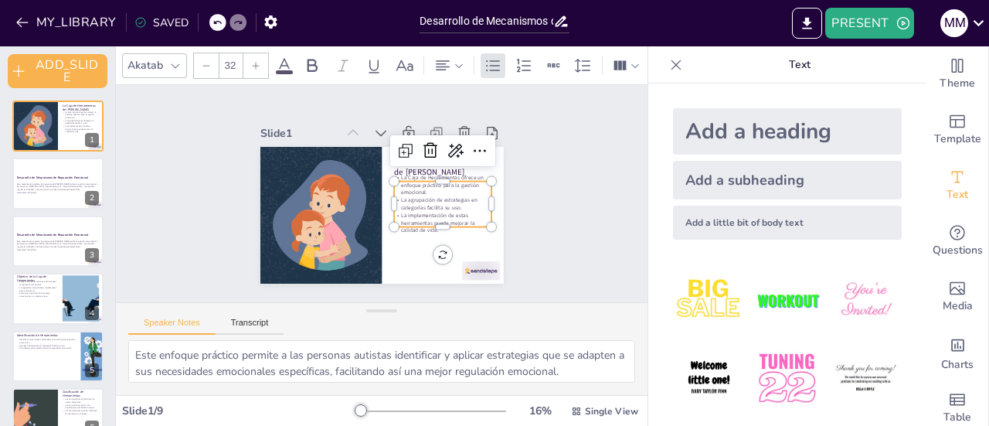
click at [378, 179] on p "La Caja de Herramientas ofrece un enfoque práctico para la gestión emocional." at bounding box center [344, 145] width 68 height 96
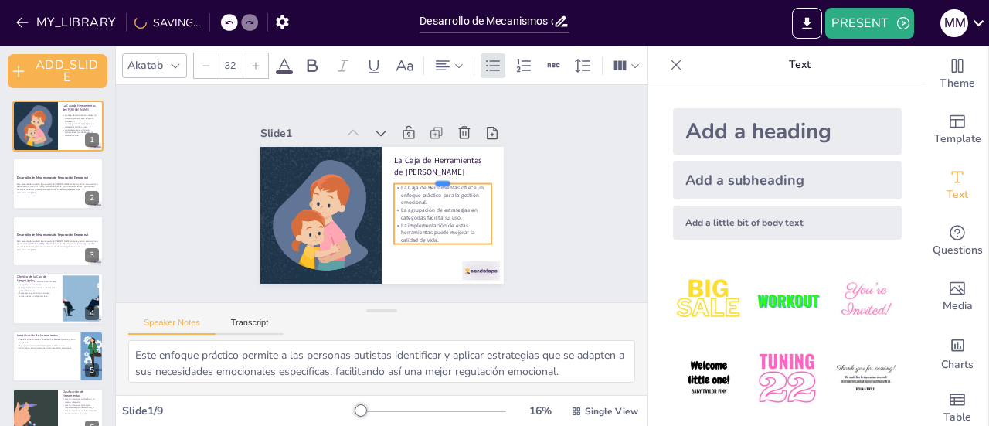
drag, startPoint x: 429, startPoint y: 175, endPoint x: 419, endPoint y: 177, distance: 10.3
click at [419, 178] on div at bounding box center [443, 203] width 93 height 51
click at [423, 189] on icon at bounding box center [426, 192] width 7 height 7
type input "32"
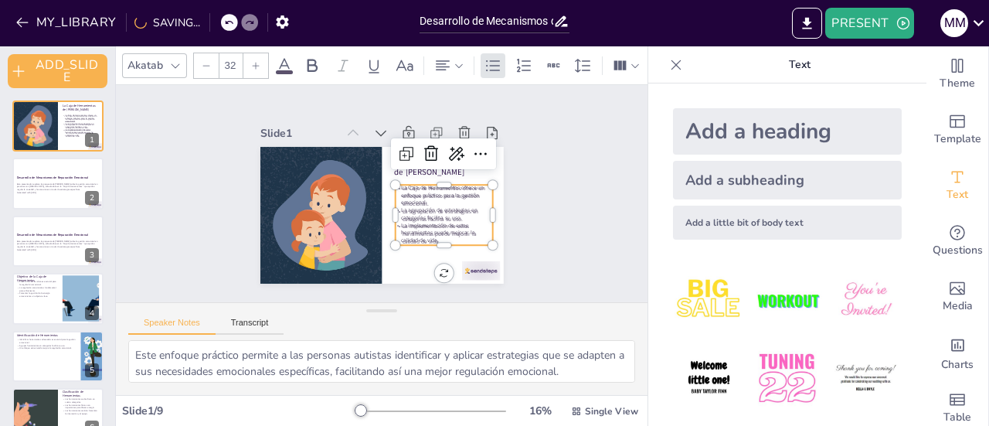
click at [400, 237] on p "La implementación de estas herramientas puede mejorar la calidad de vida." at bounding box center [434, 246] width 100 height 42
click at [405, 186] on p "La Caja de Herramientas ofrece un enfoque práctico para la gestión emocional." at bounding box center [442, 202] width 99 height 32
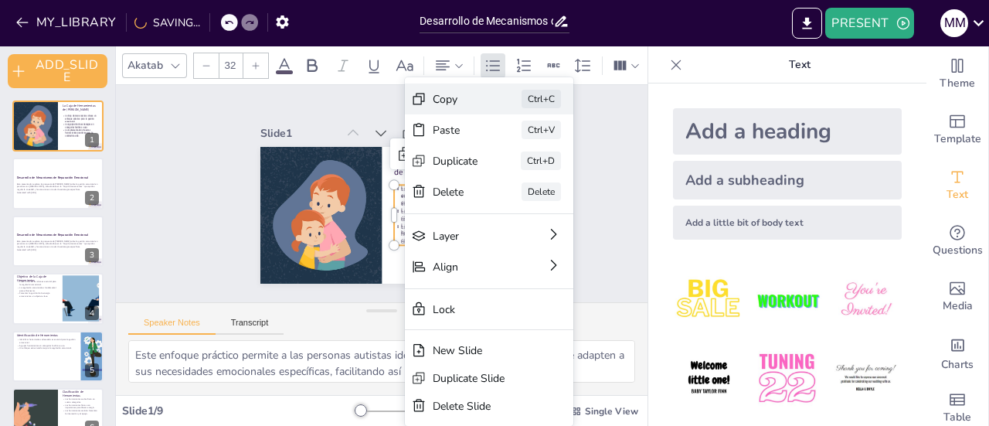
drag, startPoint x: 457, startPoint y: 97, endPoint x: 466, endPoint y: 124, distance: 29.3
click at [546, 212] on div "Copy" at bounding box center [570, 224] width 48 height 24
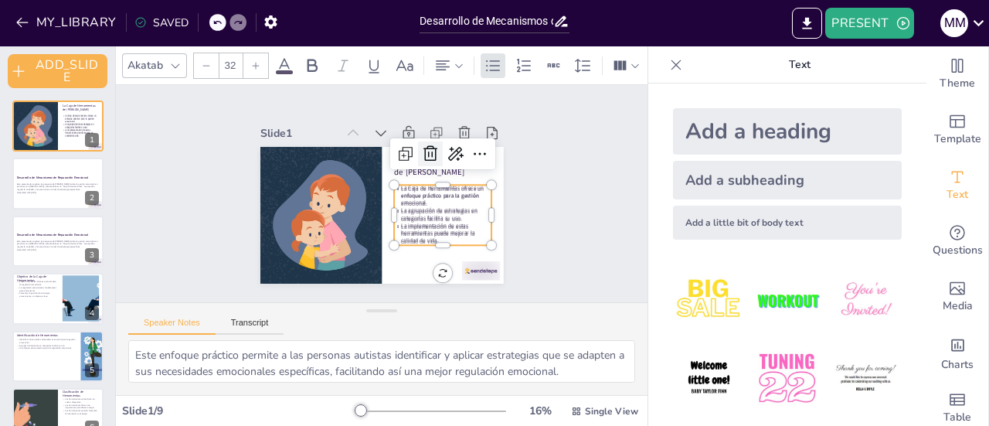
click at [421, 144] on icon at bounding box center [430, 153] width 19 height 19
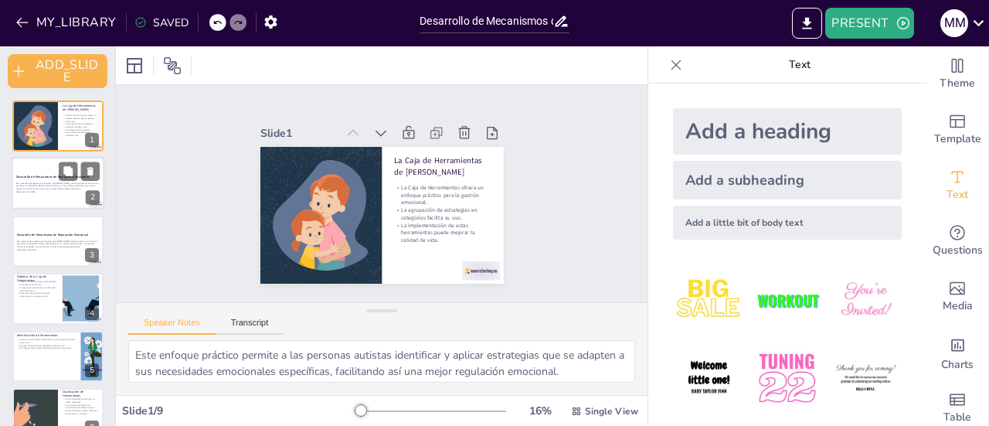
click at [56, 189] on p "Esta presentación explora la propuesta de [PERSON_NAME] sobre la gestión emocio…" at bounding box center [57, 186] width 83 height 8
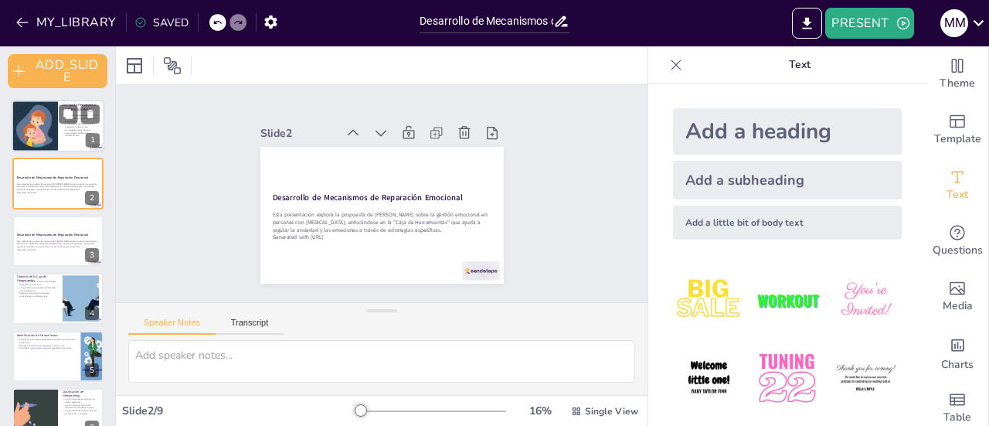
click at [73, 139] on div at bounding box center [58, 126] width 93 height 53
type textarea "Este enfoque práctico permite a las personas autistas identificar y aplicar est…"
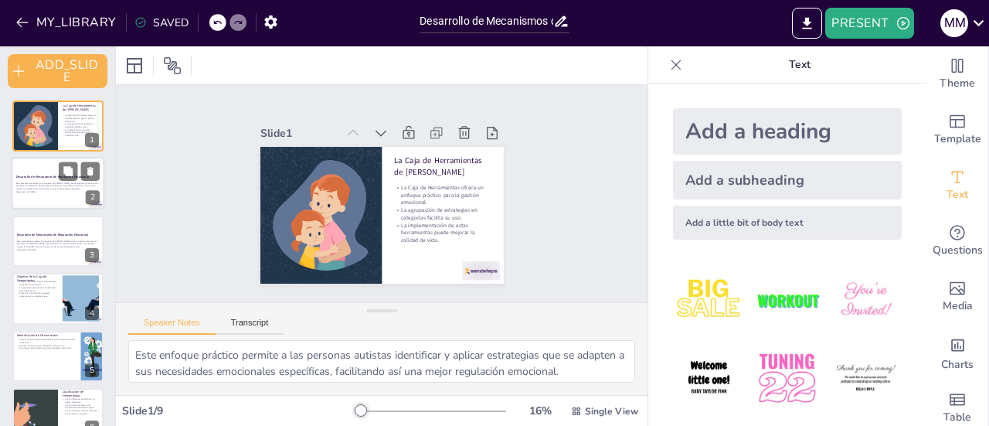
click at [63, 188] on p "Esta presentación explora la propuesta de [PERSON_NAME] sobre la gestión emocio…" at bounding box center [57, 186] width 83 height 8
